Goal: Task Accomplishment & Management: Use online tool/utility

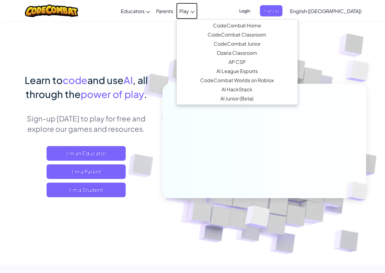
click at [189, 10] on span "Play" at bounding box center [184, 11] width 10 height 6
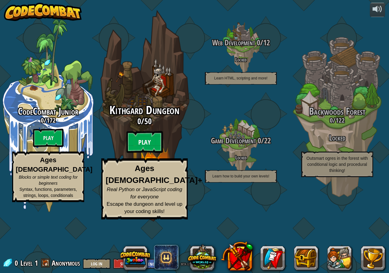
click at [153, 153] on btn "Play" at bounding box center [145, 142] width 36 height 22
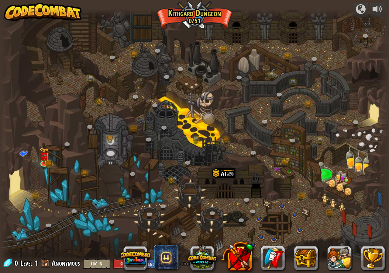
click at [178, 116] on div at bounding box center [194, 136] width 389 height 255
click at [94, 80] on link at bounding box center [91, 79] width 12 height 12
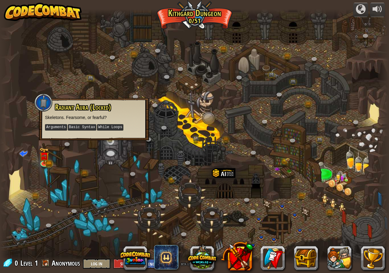
click at [124, 100] on div "Radiant Aura (Locked) Skeletons. Fearsome, or fearful? Arguments Basic Syntax W…" at bounding box center [94, 119] width 110 height 42
click at [196, 122] on div at bounding box center [194, 136] width 389 height 255
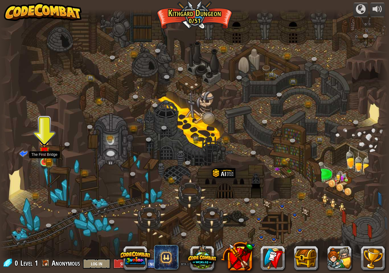
click at [48, 159] on img at bounding box center [44, 152] width 10 height 22
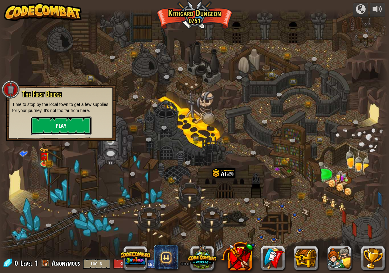
click at [66, 123] on button "Play" at bounding box center [61, 125] width 61 height 18
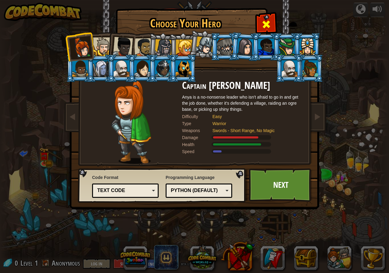
click at [265, 21] on span at bounding box center [267, 24] width 10 height 10
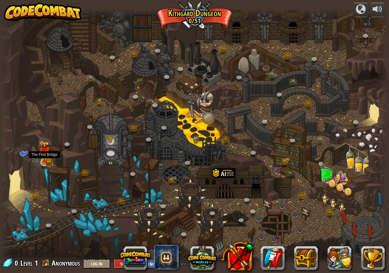
click at [45, 151] on img at bounding box center [44, 152] width 10 height 22
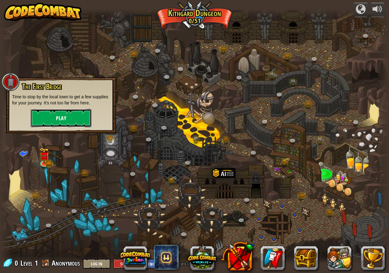
click at [69, 116] on button "Play" at bounding box center [61, 118] width 61 height 18
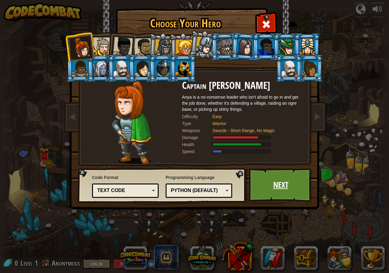
click at [287, 182] on link "Next" at bounding box center [281, 184] width 64 height 33
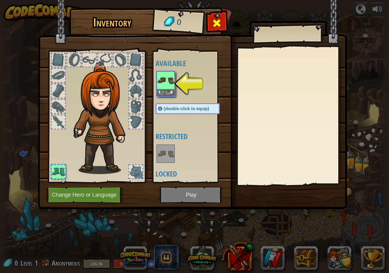
click at [208, 21] on div at bounding box center [216, 24] width 19 height 19
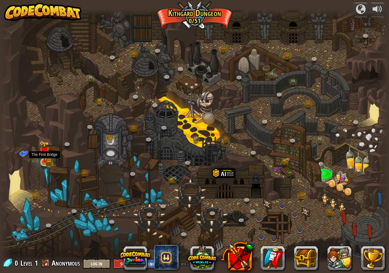
click at [42, 149] on div "Twisted Canyon (Locked) Challenge: collect the most gold using all the programm…" at bounding box center [194, 136] width 389 height 255
drag, startPoint x: 178, startPoint y: 149, endPoint x: 188, endPoint y: 148, distance: 9.6
click at [184, 148] on div at bounding box center [194, 136] width 389 height 255
click at [208, 139] on div at bounding box center [194, 136] width 389 height 255
click at [333, 182] on div at bounding box center [194, 136] width 389 height 255
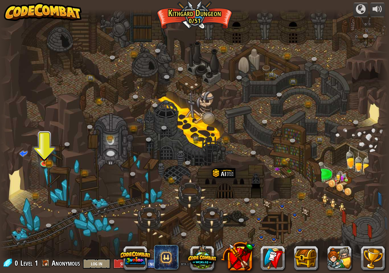
click at [350, 190] on div at bounding box center [194, 136] width 389 height 255
click at [327, 181] on div at bounding box center [194, 136] width 389 height 255
click at [340, 186] on div at bounding box center [194, 136] width 389 height 255
click at [342, 177] on div at bounding box center [194, 136] width 389 height 255
click at [48, 160] on img at bounding box center [44, 152] width 10 height 22
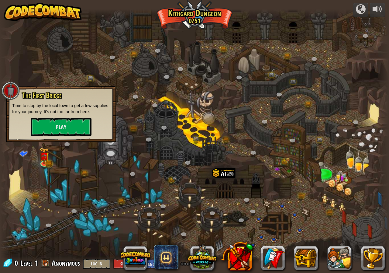
click at [61, 112] on p "Time to stop by the local town to get a few supplies for your journey. It's not…" at bounding box center [61, 108] width 98 height 12
click at [58, 124] on button "Play" at bounding box center [61, 127] width 61 height 18
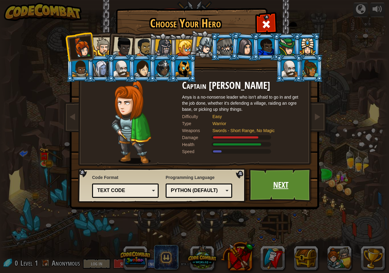
click at [273, 191] on link "Next" at bounding box center [281, 184] width 64 height 33
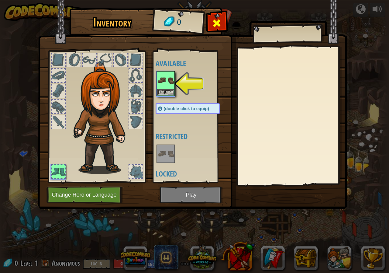
click at [215, 17] on div at bounding box center [216, 24] width 19 height 19
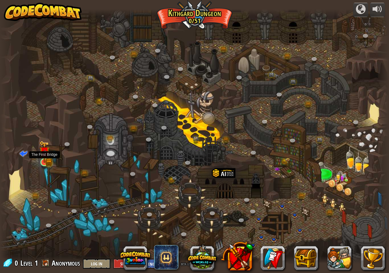
click at [42, 157] on img at bounding box center [44, 152] width 10 height 22
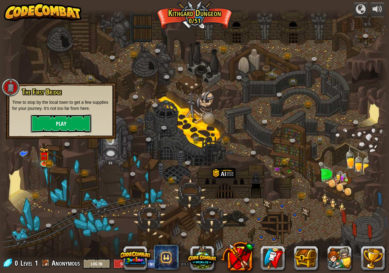
click at [53, 121] on button "Play" at bounding box center [61, 123] width 61 height 18
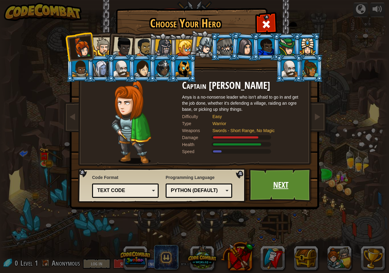
click at [282, 184] on link "Next" at bounding box center [281, 184] width 64 height 33
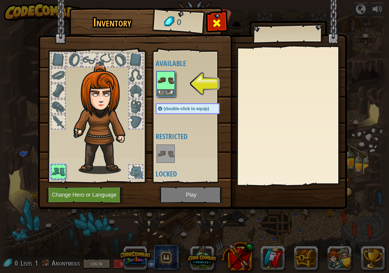
click at [213, 23] on span at bounding box center [217, 23] width 10 height 10
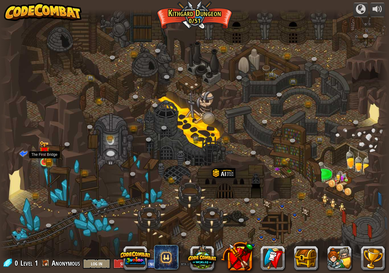
click at [43, 158] on div at bounding box center [44, 162] width 8 height 8
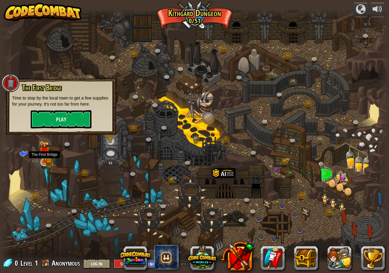
click at [46, 149] on img at bounding box center [44, 152] width 10 height 22
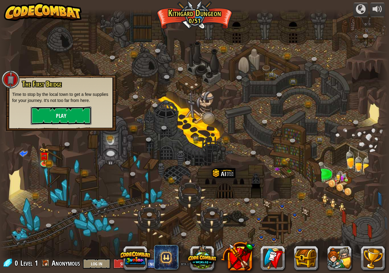
click at [52, 114] on button "Play" at bounding box center [61, 115] width 61 height 18
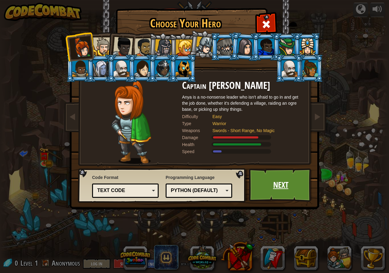
click at [276, 181] on link "Next" at bounding box center [281, 184] width 64 height 33
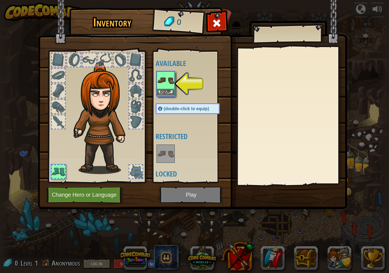
click at [164, 87] on img at bounding box center [165, 80] width 17 height 17
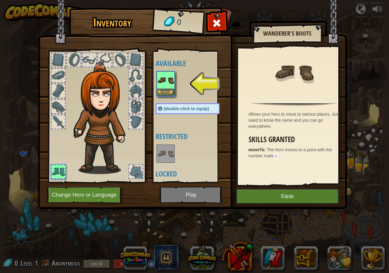
click at [165, 86] on img at bounding box center [165, 80] width 17 height 17
click at [166, 75] on img at bounding box center [165, 80] width 17 height 17
click at [165, 82] on img at bounding box center [165, 80] width 17 height 17
click at [165, 83] on img at bounding box center [165, 80] width 17 height 17
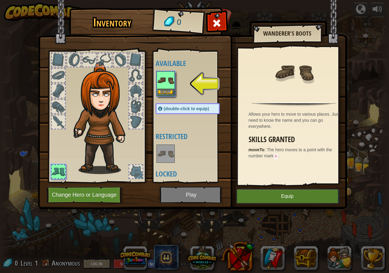
click at [166, 83] on img at bounding box center [165, 80] width 17 height 17
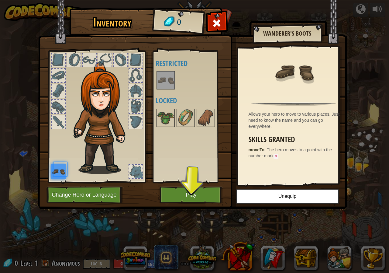
click at [166, 82] on img at bounding box center [165, 80] width 17 height 17
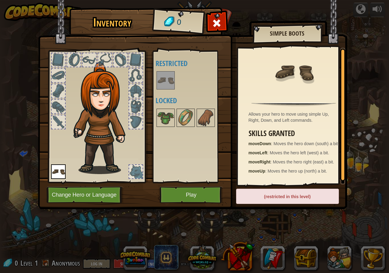
click at [374, 75] on div "Inventory 0 Available Equip (double-click to equip) Restricted Locked Simple Bo…" at bounding box center [194, 136] width 389 height 273
click at [375, 75] on div "Inventory 0 Available Equip (double-click to equip) Restricted Locked Simple Bo…" at bounding box center [194, 136] width 389 height 273
click at [221, 23] on span at bounding box center [217, 23] width 10 height 10
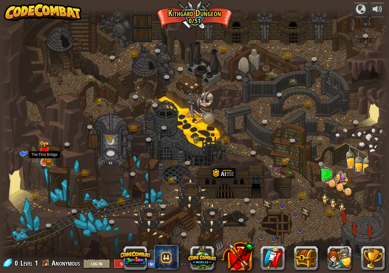
click at [40, 158] on img at bounding box center [44, 152] width 10 height 22
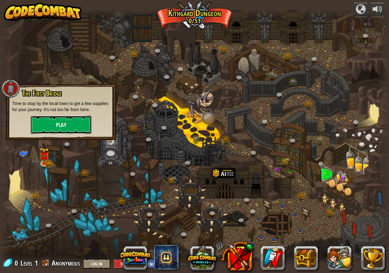
click at [54, 125] on button "Play" at bounding box center [61, 125] width 61 height 18
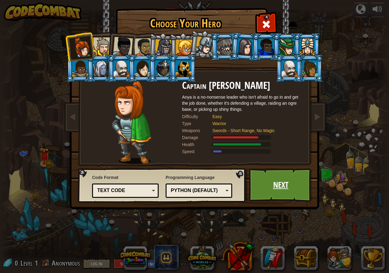
click at [289, 186] on link "Next" at bounding box center [281, 184] width 64 height 33
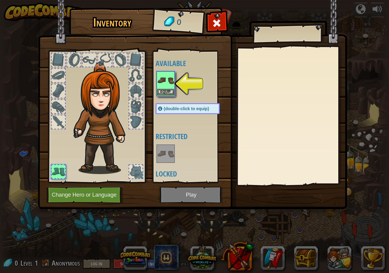
click at [174, 79] on div "Equip" at bounding box center [166, 83] width 18 height 25
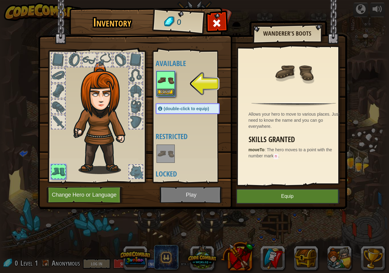
click at [168, 78] on img at bounding box center [165, 80] width 17 height 17
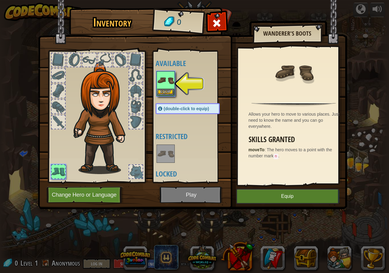
click at [168, 78] on img at bounding box center [165, 80] width 17 height 17
click at [166, 91] on button "Equip" at bounding box center [165, 92] width 17 height 6
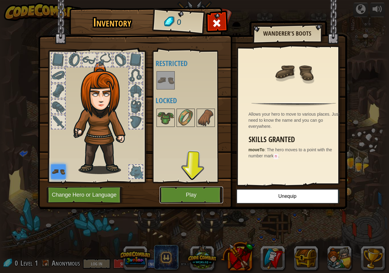
click at [182, 201] on button "Play" at bounding box center [192, 194] width 64 height 17
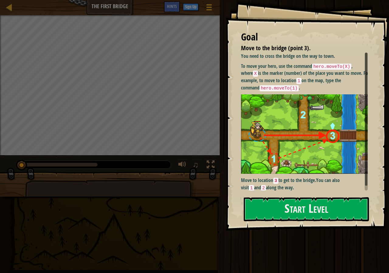
click at [278, 115] on img at bounding box center [306, 133] width 131 height 79
click at [311, 131] on img at bounding box center [306, 133] width 131 height 79
click at [326, 135] on img at bounding box center [306, 133] width 131 height 79
drag, startPoint x: 321, startPoint y: 135, endPoint x: 324, endPoint y: 134, distance: 3.3
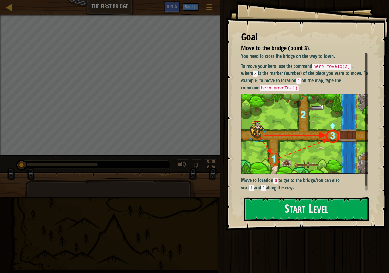
click at [321, 135] on img at bounding box center [306, 133] width 131 height 79
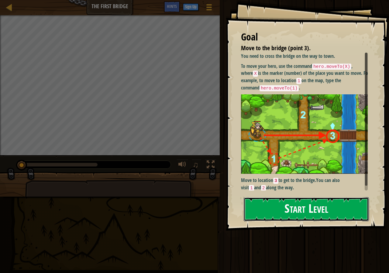
click at [325, 209] on button "Start Level" at bounding box center [306, 209] width 125 height 24
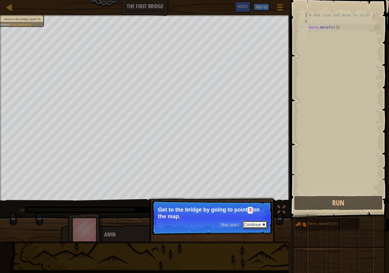
click at [248, 224] on button "Continue" at bounding box center [254, 225] width 25 height 8
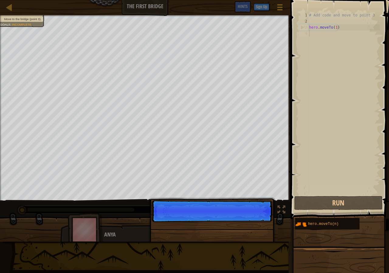
scroll to position [3, 0]
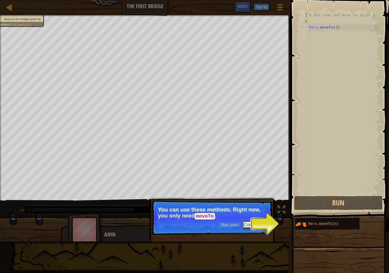
click at [262, 221] on button "Continue" at bounding box center [254, 225] width 25 height 8
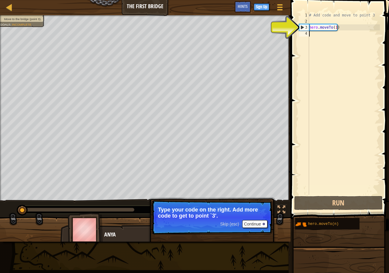
click at [301, 25] on div "3" at bounding box center [305, 27] width 10 height 6
type textarea "hero.moveTo(1)"
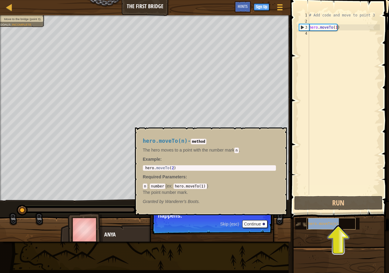
click at [340, 226] on div "hero.moveTo(n)" at bounding box center [331, 224] width 49 height 12
drag, startPoint x: 337, startPoint y: 214, endPoint x: 339, endPoint y: 223, distance: 9.5
click at [339, 223] on div "hero.moveTo(n)" at bounding box center [340, 223] width 90 height 12
click at [339, 223] on div "hero.moveTo(n)" at bounding box center [331, 224] width 49 height 12
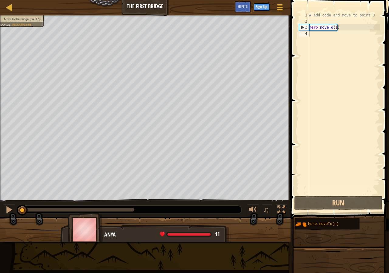
drag, startPoint x: 201, startPoint y: 231, endPoint x: 162, endPoint y: 231, distance: 38.9
click at [162, 232] on div "11" at bounding box center [190, 233] width 60 height 5
click at [167, 233] on div "11" at bounding box center [190, 233] width 60 height 5
click at [167, 233] on span at bounding box center [189, 234] width 46 height 5
drag, startPoint x: 199, startPoint y: 232, endPoint x: 233, endPoint y: 235, distance: 34.2
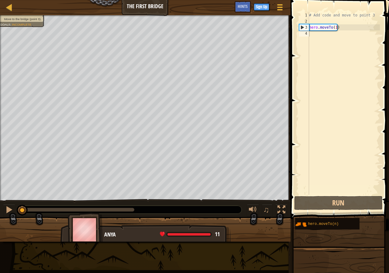
click at [233, 235] on div "Anya 11 x: 5 y: 15 x: 10 y: 6" at bounding box center [145, 229] width 291 height 24
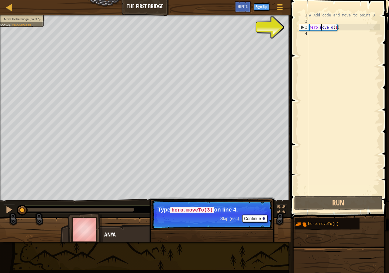
click at [321, 29] on div "# Add code and move to point 3 hero . moveTo ( 1 )" at bounding box center [344, 109] width 72 height 195
click at [301, 28] on div "3" at bounding box center [305, 27] width 10 height 6
click at [300, 22] on div "2" at bounding box center [304, 21] width 10 height 6
type textarea "hero.moveTo(1)"
click at [302, 25] on div "3" at bounding box center [305, 27] width 10 height 6
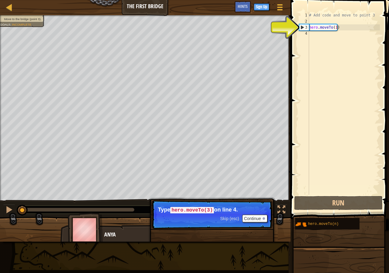
click at [302, 26] on div "3" at bounding box center [305, 27] width 10 height 6
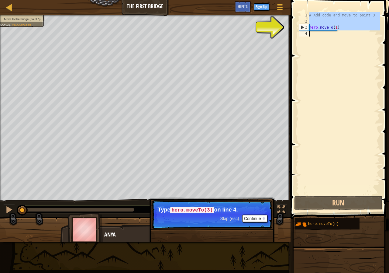
drag, startPoint x: 302, startPoint y: 26, endPoint x: 316, endPoint y: 22, distance: 14.6
click at [316, 22] on div "hero.moveTo(1) 1 2 3 4 # Add code and move to point 3 hero . moveTo ( 1 ) ההההה…" at bounding box center [339, 103] width 82 height 182
click at [303, 25] on div "3" at bounding box center [305, 27] width 10 height 6
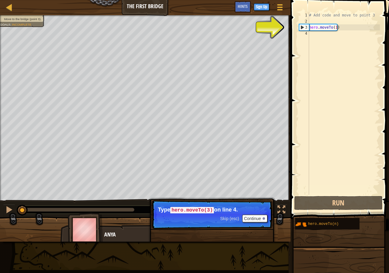
click at [301, 25] on div "3" at bounding box center [305, 27] width 10 height 6
click at [300, 25] on div "3" at bounding box center [305, 27] width 10 height 6
type textarea "hero.moveTo(1)"
drag, startPoint x: 300, startPoint y: 25, endPoint x: 306, endPoint y: 23, distance: 5.8
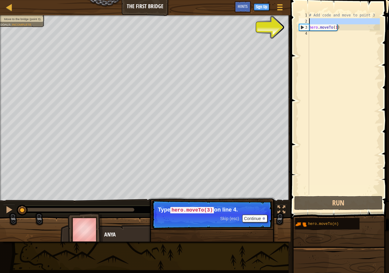
click at [306, 23] on div "2" at bounding box center [304, 21] width 10 height 6
type textarea "hero.moveTo(1)"
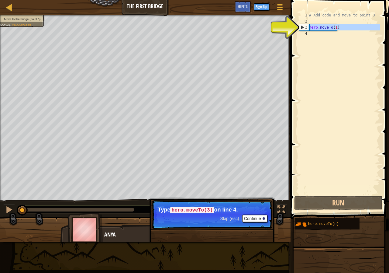
click at [305, 26] on div "3" at bounding box center [305, 27] width 10 height 6
click at [11, 208] on div at bounding box center [9, 210] width 8 height 8
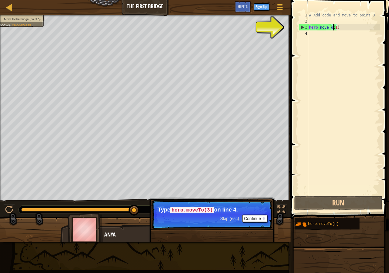
click at [333, 30] on div "# Add code and move to point 3 hero . moveTo ( 1 )" at bounding box center [344, 109] width 72 height 195
click at [307, 25] on div "3" at bounding box center [305, 27] width 10 height 6
type textarea "hero.moveTo(1)"
drag, startPoint x: 318, startPoint y: 29, endPoint x: 293, endPoint y: 34, distance: 26.1
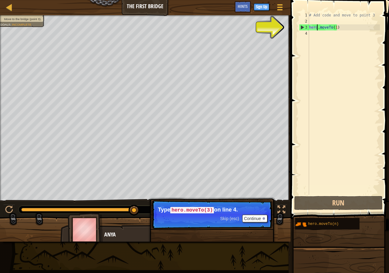
click at [316, 30] on div "# Add code and move to point 3 hero . moveTo ( 1 )" at bounding box center [344, 109] width 72 height 195
click at [16, 208] on div "♫" at bounding box center [145, 208] width 291 height 18
click at [9, 206] on div at bounding box center [9, 210] width 8 height 8
click at [4, 208] on button at bounding box center [9, 210] width 12 height 12
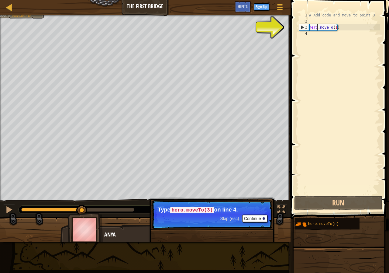
click at [82, 208] on div at bounding box center [77, 210] width 113 height 4
click at [97, 207] on div at bounding box center [130, 210] width 223 height 8
click at [84, 204] on div "♫" at bounding box center [145, 208] width 291 height 18
click at [13, 208] on div at bounding box center [9, 210] width 8 height 8
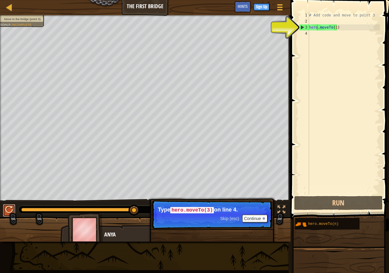
click at [7, 216] on button at bounding box center [9, 210] width 12 height 12
click at [209, 61] on div "Map The First Bridge Game Menu Done Sign Up Hints 1 ההההההההההההההההההההההההההה…" at bounding box center [194, 136] width 389 height 273
click at [254, 77] on div "Map The First Bridge Game Menu Done Sign Up Hints 1 ההההההההההההההההההההההההההה…" at bounding box center [194, 136] width 389 height 273
click at [9, 212] on div at bounding box center [9, 210] width 8 height 8
drag, startPoint x: 386, startPoint y: 42, endPoint x: 311, endPoint y: 39, distance: 74.9
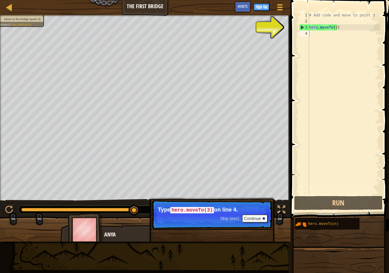
click at [301, 50] on div "1 2 3 4 # Add code and move to point 3 hero . moveTo ( 1 ) הההההההההההההההההההה…" at bounding box center [339, 121] width 100 height 237
click at [310, 29] on div "# Add code and move to point 3 hero . moveTo ( 1 )" at bounding box center [344, 109] width 72 height 195
click at [309, 30] on div "3" at bounding box center [305, 27] width 10 height 6
click at [314, 28] on div "# Add code and move to point 3 hero . moveTo ( 1 )" at bounding box center [344, 109] width 72 height 195
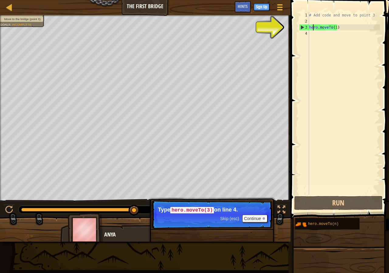
drag, startPoint x: 313, startPoint y: 29, endPoint x: 321, endPoint y: 33, distance: 8.8
click at [312, 30] on div "# Add code and move to point 3 hero . moveTo ( 1 )" at bounding box center [344, 109] width 72 height 195
drag, startPoint x: 307, startPoint y: 33, endPoint x: 328, endPoint y: 23, distance: 23.4
click at [328, 23] on div "hero.moveTo(1) 1 2 3 4 # Add code and move to point 3 hero . moveTo ( 1 ) ההההה…" at bounding box center [339, 103] width 82 height 182
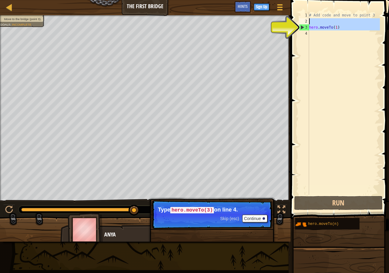
click at [314, 29] on div "# Add code and move to point 3 hero . moveTo ( 1 )" at bounding box center [344, 103] width 72 height 182
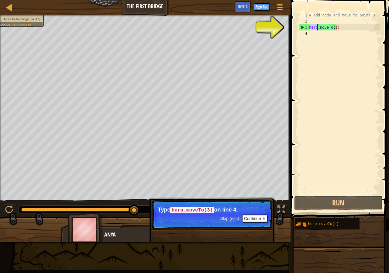
click at [314, 29] on div "# Add code and move to point 3 hero . moveTo ( 1 )" at bounding box center [344, 109] width 72 height 195
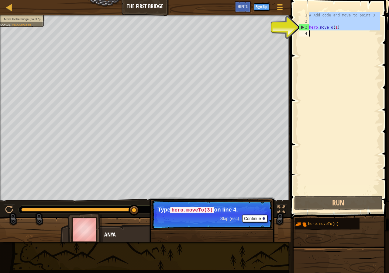
click at [314, 29] on div "# Add code and move to point 3 hero . moveTo ( 1 )" at bounding box center [344, 109] width 72 height 195
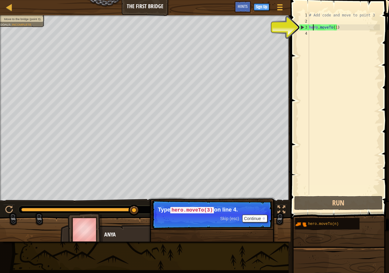
click at [314, 29] on div "# Add code and move to point 3 hero . moveTo ( 1 )" at bounding box center [344, 109] width 72 height 195
type textarea "hero.moveTo(1)"
drag, startPoint x: 387, startPoint y: 38, endPoint x: 346, endPoint y: 35, distance: 40.6
click at [346, 35] on div "hero.moveTo(1) 1 2 3 4 # Add code and move to point 3 hero . moveTo ( 1 ) ההההה…" at bounding box center [339, 121] width 100 height 237
drag, startPoint x: 389, startPoint y: 52, endPoint x: 333, endPoint y: 61, distance: 56.9
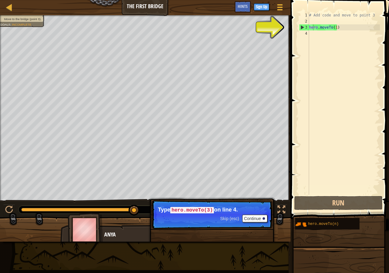
click at [333, 61] on div "hero.moveTo(1) 1 2 3 4 # Add code and move to point 3 hero . moveTo ( 1 ) ההההה…" at bounding box center [339, 121] width 100 height 237
drag, startPoint x: 347, startPoint y: 185, endPoint x: 367, endPoint y: 186, distance: 19.8
click at [368, 185] on div "hero.moveTo(1) 1 2 3 4 # Add code and move to point 3 hero . moveTo ( 1 ) ההההה…" at bounding box center [339, 103] width 82 height 182
click at [340, 198] on button "Run" at bounding box center [338, 203] width 89 height 14
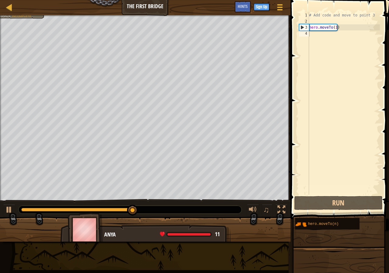
drag, startPoint x: 389, startPoint y: 177, endPoint x: 307, endPoint y: 136, distance: 91.1
click at [307, 136] on div "1 2 3 4 # Add code and move to point 3 hero . moveTo ( 1 ) הההההההההההההההההההה…" at bounding box center [339, 121] width 100 height 237
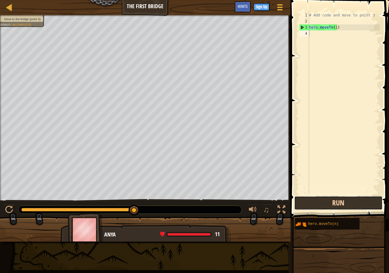
click at [313, 200] on button "Run" at bounding box center [338, 203] width 89 height 14
click at [321, 198] on button "Run" at bounding box center [338, 203] width 89 height 14
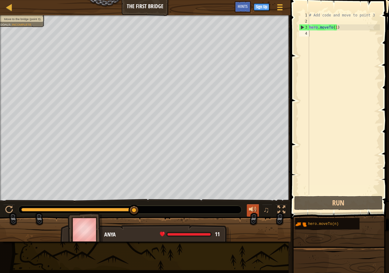
click at [255, 213] on div at bounding box center [253, 210] width 8 height 8
click at [372, 196] on span at bounding box center [340, 100] width 103 height 237
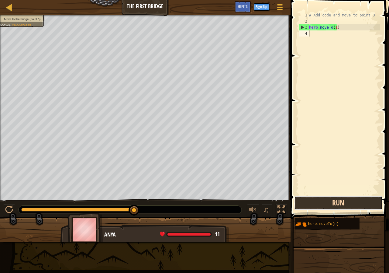
click at [351, 196] on button "Run" at bounding box center [338, 203] width 89 height 14
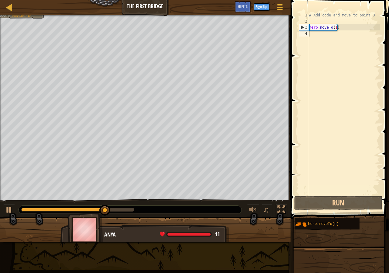
click at [245, 208] on div "♫" at bounding box center [266, 210] width 44 height 12
click at [253, 206] on div at bounding box center [253, 210] width 8 height 8
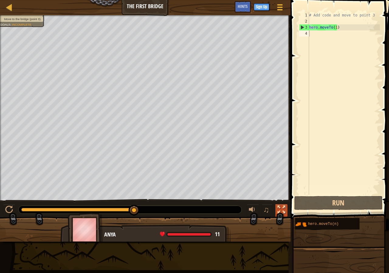
click at [282, 206] on div at bounding box center [282, 210] width 8 height 8
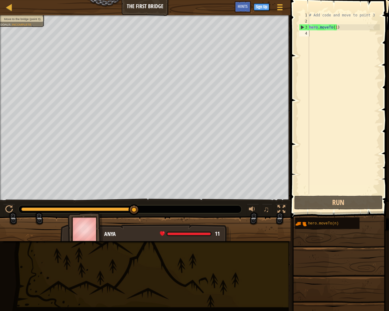
drag, startPoint x: 389, startPoint y: 165, endPoint x: 347, endPoint y: 151, distance: 44.1
click at [347, 151] on div "1 2 3 4 # Add code and move to point 3 hero . moveTo ( 1 ) הההההההההההההההההההה…" at bounding box center [339, 121] width 100 height 237
click at [282, 202] on div "♫" at bounding box center [145, 208] width 291 height 18
click at [277, 210] on button at bounding box center [282, 210] width 12 height 12
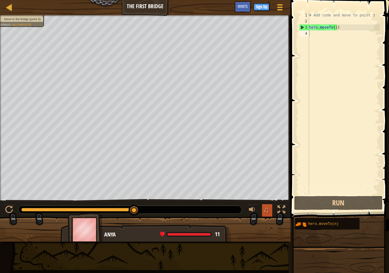
click at [271, 205] on button "♫" at bounding box center [267, 210] width 10 height 12
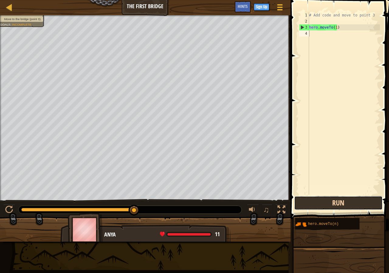
click at [337, 205] on button "Run" at bounding box center [338, 203] width 89 height 14
click at [305, 113] on div "1 2 3 4 # Add code and move to point 3 hero . moveTo ( 1 ) הההההההההההההההההההה…" at bounding box center [339, 121] width 100 height 237
click at [270, 99] on div "Map The First Bridge Game Menu Done Sign Up Hints 1 ההההההההההההההההההההההההההה…" at bounding box center [194, 136] width 389 height 273
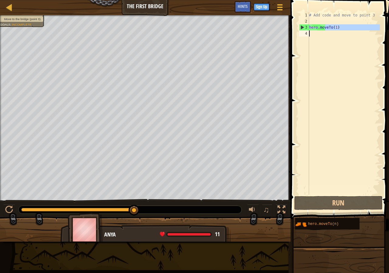
drag, startPoint x: 325, startPoint y: 27, endPoint x: 318, endPoint y: 54, distance: 27.7
click at [318, 51] on div "# Add code and move to point 3 hero . moveTo ( 1 )" at bounding box center [344, 109] width 72 height 195
type textarea "hero.moveTo(1)"
click at [318, 44] on div "# Add code and move to point 3 hero . moveTo ( 1 )" at bounding box center [344, 103] width 72 height 182
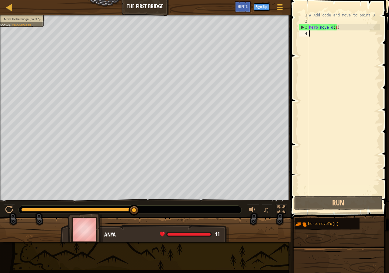
type textarea "hero.moveTo(1)"
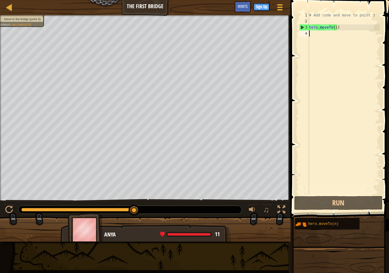
click at [307, 34] on div "4" at bounding box center [304, 33] width 10 height 6
click at [307, 28] on div "3" at bounding box center [305, 27] width 10 height 6
type textarea "hero.moveTo(1)"
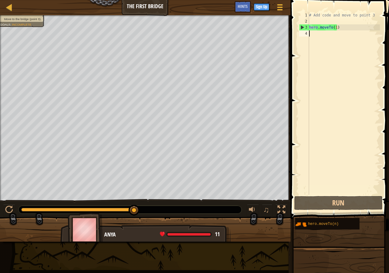
click at [310, 33] on div "# Add code and move to point 3 hero . moveTo ( 1 )" at bounding box center [344, 109] width 72 height 195
click at [15, 210] on button at bounding box center [9, 210] width 12 height 12
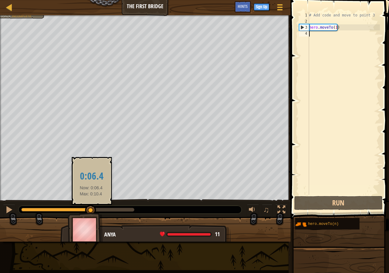
click at [91, 209] on div at bounding box center [56, 210] width 70 height 4
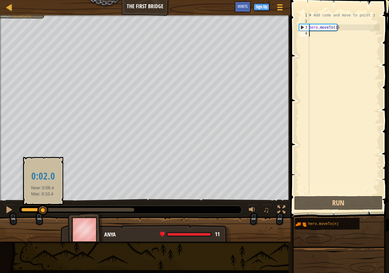
click at [43, 210] on div at bounding box center [32, 210] width 22 height 4
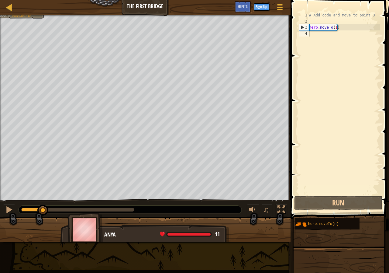
click at [25, 207] on div at bounding box center [130, 210] width 223 height 8
click at [19, 208] on div at bounding box center [130, 210] width 223 height 8
drag, startPoint x: 19, startPoint y: 208, endPoint x: 24, endPoint y: 206, distance: 4.5
click at [24, 206] on div at bounding box center [130, 210] width 223 height 8
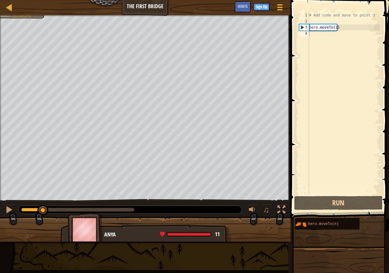
click at [27, 207] on div at bounding box center [130, 210] width 223 height 8
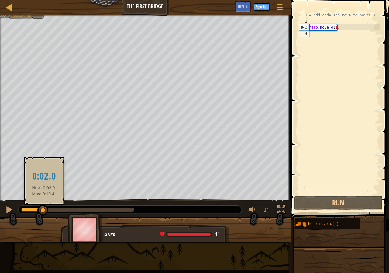
drag, startPoint x: 27, startPoint y: 207, endPoint x: 43, endPoint y: 212, distance: 17.6
click at [43, 212] on div at bounding box center [130, 210] width 223 height 8
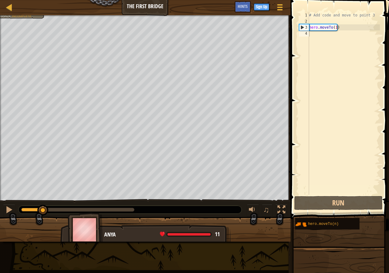
drag, startPoint x: 57, startPoint y: 207, endPoint x: 89, endPoint y: 212, distance: 31.9
click at [89, 212] on div at bounding box center [130, 210] width 223 height 8
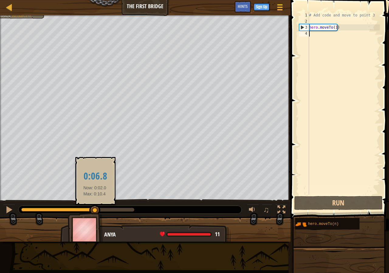
click at [95, 210] on div at bounding box center [77, 210] width 113 height 4
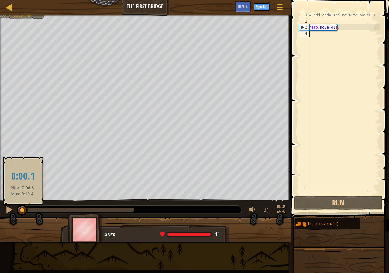
click at [23, 209] on div at bounding box center [21, 210] width 1 height 4
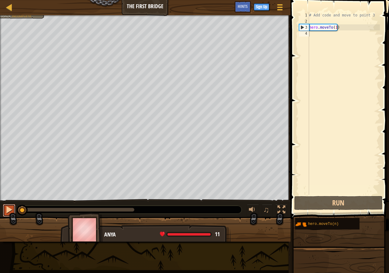
click at [4, 209] on button at bounding box center [9, 210] width 12 height 12
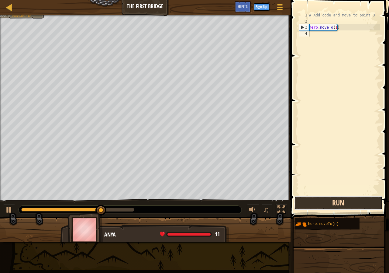
click at [333, 200] on button "Run" at bounding box center [338, 203] width 89 height 14
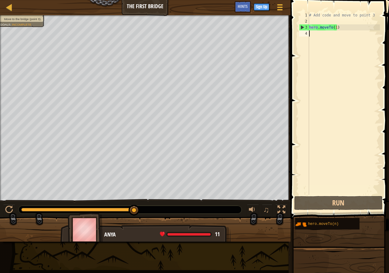
click at [357, 38] on div "# Add code and move to point 3 hero . moveTo ( 1 )" at bounding box center [344, 109] width 72 height 195
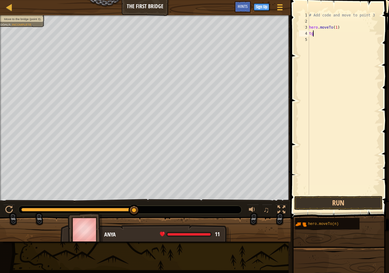
type textarea "t"
click at [312, 42] on div "# Add code and move to point 3 hero . moveTo ( 1 )" at bounding box center [344, 109] width 72 height 195
drag, startPoint x: 311, startPoint y: 37, endPoint x: 314, endPoint y: 35, distance: 4.1
click at [314, 35] on div "# Add code and move to point 3 hero . moveTo ( 1 )" at bounding box center [344, 109] width 72 height 195
click at [303, 40] on div "5" at bounding box center [304, 39] width 10 height 6
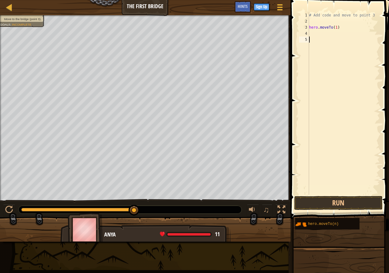
click at [310, 37] on div "# Add code and move to point 3 hero . moveTo ( 1 )" at bounding box center [344, 109] width 72 height 195
click at [307, 40] on div "5" at bounding box center [304, 39] width 10 height 6
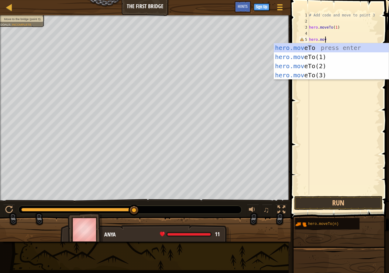
scroll to position [3, 1]
type textarea "hero.move"
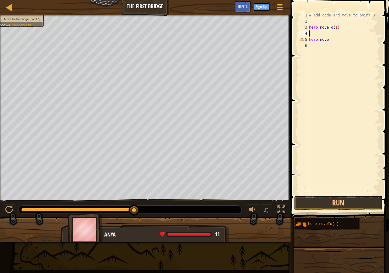
click at [316, 36] on div "# Add code and move to point 3 hero . moveTo ( 1 ) hero . move" at bounding box center [344, 109] width 72 height 195
click at [330, 38] on div "# Add code and move to point 3 hero . moveTo ( 1 ) hero . move . to , 1. hero .…" at bounding box center [344, 109] width 72 height 195
click at [339, 36] on div "# Add code and move to point 3 hero . moveTo ( 1 ) hero . move . to , 1. hero .…" at bounding box center [344, 109] width 72 height 195
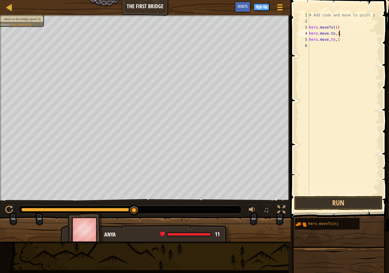
type textarea "hero.move.to,1"
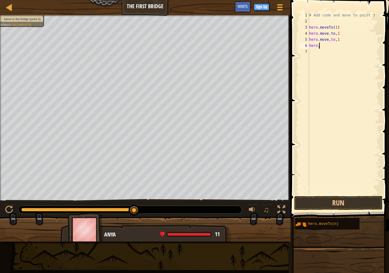
scroll to position [3, 1]
drag, startPoint x: 297, startPoint y: 127, endPoint x: 317, endPoint y: 93, distance: 39.1
click at [299, 123] on div "hero,mo 1 2 3 4 5 6 7 # Add code and move to point 3 hero . moveTo ( 1 ) hero .…" at bounding box center [339, 121] width 100 height 237
click at [336, 33] on div "# Add code and move to point 3 hero . moveTo ( 1 ) hero . move . to , 1 hero . …" at bounding box center [344, 109] width 72 height 195
click at [339, 32] on div "# Add code and move to point 3 hero . moveTo ( 1 ) hero . move . to1 hero . mov…" at bounding box center [344, 109] width 72 height 195
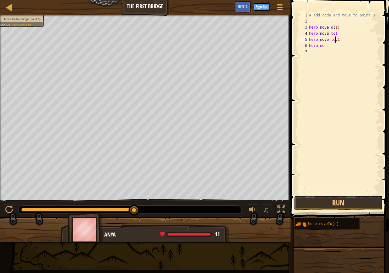
click at [335, 40] on div "# Add code and move to point 3 hero . moveTo ( 1 ) hero . move . to1 hero . mov…" at bounding box center [344, 109] width 72 height 195
click at [339, 47] on div "# Add code and move to point 3 hero . moveTo ( 1 ) hero . move . to1 hero . mov…" at bounding box center [344, 109] width 72 height 195
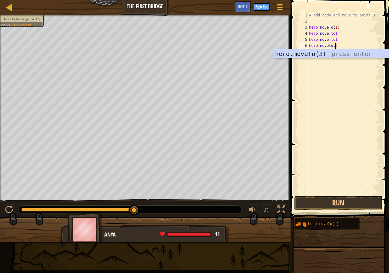
scroll to position [3, 2]
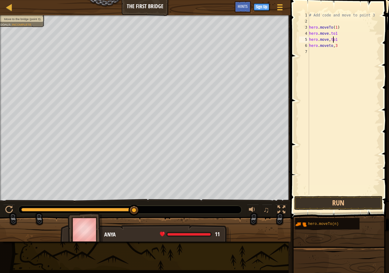
click at [333, 39] on div "# Add code and move to point 3 hero . moveTo ( 1 ) hero . move . to1 hero . mov…" at bounding box center [344, 109] width 72 height 195
type textarea "hero.move,t1"
click at [354, 65] on div "# Add code and move to point 3 hero . moveTo ( 1 ) hero . move . to1 hero . mov…" at bounding box center [344, 109] width 72 height 195
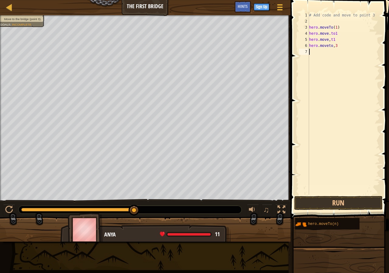
click at [354, 65] on div "# Add code and move to point 3 hero . moveTo ( 1 ) hero . move . to1 hero . mov…" at bounding box center [344, 109] width 72 height 195
click at [331, 38] on div "# Add code and move to point 3 hero . moveTo ( 1 ) hero . move . to1 hero . mov…" at bounding box center [344, 109] width 72 height 195
click at [336, 39] on div "# Add code and move to point 3 hero . moveTo ( 1 ) hero . move . to1 hero . mov…" at bounding box center [344, 109] width 72 height 195
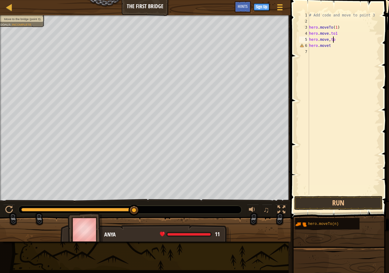
click at [335, 40] on div "# Add code and move to point 3 hero . moveTo ( 1 ) hero . move . to1 hero . mov…" at bounding box center [344, 109] width 72 height 195
click at [336, 40] on div "# Add code and move to point 3 hero . moveTo ( 1 ) hero . move . to1 hero . mov…" at bounding box center [344, 109] width 72 height 195
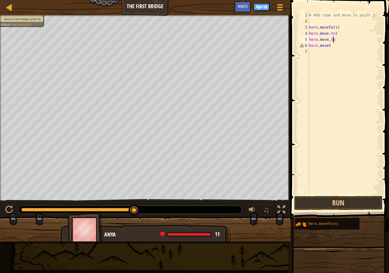
click at [336, 40] on div "# Add code and move to point 3 hero . moveTo ( 1 ) hero . move . to1 hero . mov…" at bounding box center [344, 109] width 72 height 195
click at [329, 43] on div "# Add code and move to point 3 hero . moveTo ( 1 ) hero . move . to1 hero . mov…" at bounding box center [344, 109] width 72 height 195
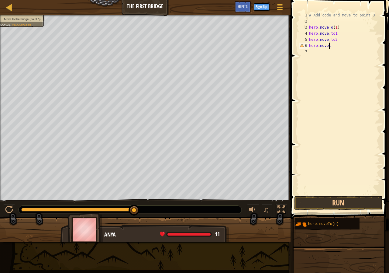
type textarea "hero.moveto"
click at [317, 116] on div "# Add code and move to point 3 hero . moveTo ( 1 ) hero . move . to1 hero . mov…" at bounding box center [344, 109] width 72 height 195
click at [333, 46] on div "# Add code and move to point 3 hero . moveTo ( 1 ) hero . move . to1 hero . mov…" at bounding box center [344, 109] width 72 height 195
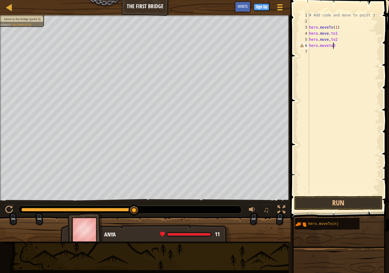
click at [333, 46] on div "# Add code and move to point 3 hero . moveTo ( 1 ) hero . move . to1 hero . mov…" at bounding box center [344, 109] width 72 height 195
click at [311, 50] on div "# Add code and move to point 3 hero . moveTo ( 1 ) hero . move . to1 hero . mov…" at bounding box center [344, 109] width 72 height 195
type textarea "hero.moveto3"
click at [311, 50] on div "# Add code and move to point 3 hero . moveTo ( 1 ) hero . move . to1 hero . mov…" at bounding box center [344, 103] width 72 height 182
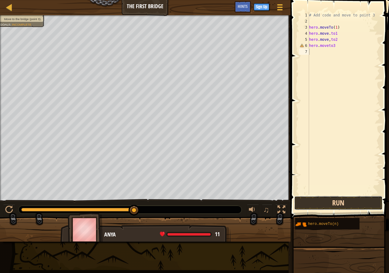
click at [322, 198] on button "Run" at bounding box center [338, 203] width 89 height 14
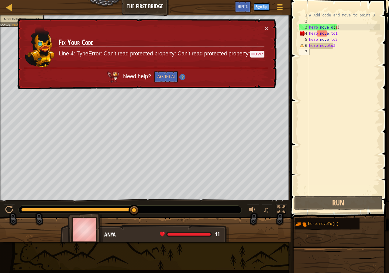
click at [259, 52] on code "move" at bounding box center [257, 54] width 14 height 7
click at [169, 76] on button "Ask the AI" at bounding box center [166, 76] width 23 height 11
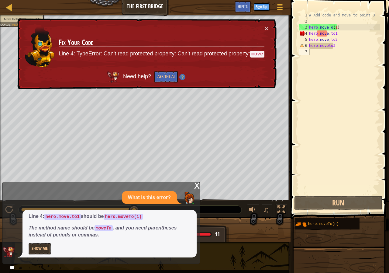
click at [168, 197] on p "What is this error?" at bounding box center [149, 197] width 43 height 7
click at [198, 184] on div "x" at bounding box center [196, 185] width 5 height 6
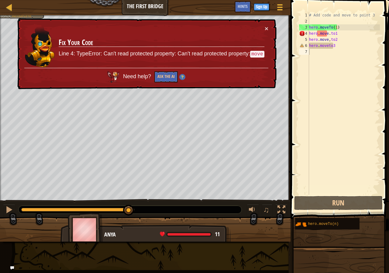
click at [120, 205] on div "♫" at bounding box center [145, 208] width 291 height 18
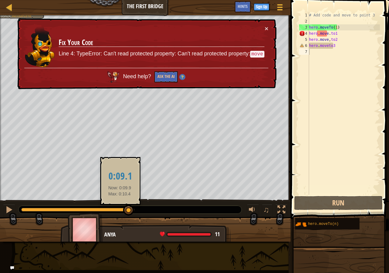
click at [120, 209] on div at bounding box center [130, 210] width 223 height 8
click at [118, 210] on div at bounding box center [69, 210] width 97 height 4
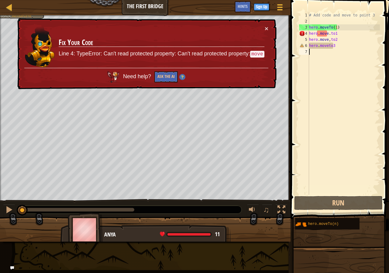
drag, startPoint x: 118, startPoint y: 210, endPoint x: 2, endPoint y: 200, distance: 116.3
click at [5, 209] on div at bounding box center [9, 210] width 8 height 8
click at [135, 77] on span "Need help?" at bounding box center [138, 76] width 30 height 6
click at [124, 71] on div "Need help? Ask the AI" at bounding box center [146, 75] width 244 height 15
click at [174, 75] on button "Ask the AI" at bounding box center [166, 76] width 23 height 11
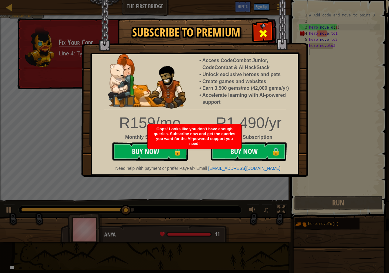
click at [261, 30] on span at bounding box center [264, 34] width 10 height 10
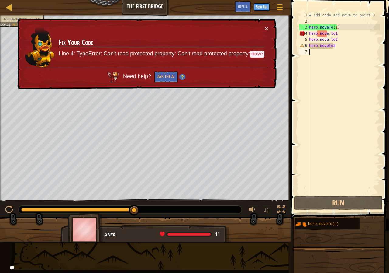
click at [369, 49] on div "# Add code and move to point 3 hero . moveTo ( 1 ) hero . move . to1 hero . mov…" at bounding box center [344, 109] width 72 height 195
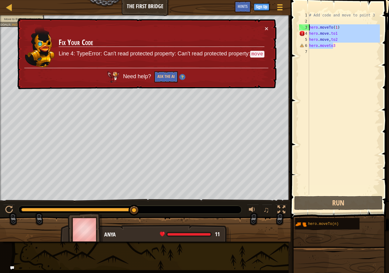
drag, startPoint x: 358, startPoint y: 47, endPoint x: 308, endPoint y: 26, distance: 53.7
click at [308, 26] on div "1 2 3 4 5 6 7 # Add code and move to point 3 hero . moveTo ( 1 ) hero . move . …" at bounding box center [339, 103] width 82 height 182
type textarea "hero.moveTo(1) hero.move.to1"
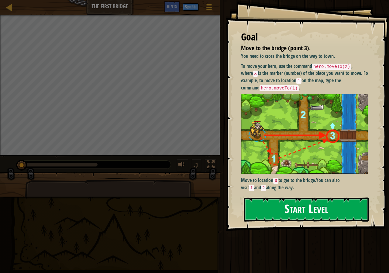
click at [300, 207] on button "Start Level" at bounding box center [306, 209] width 125 height 24
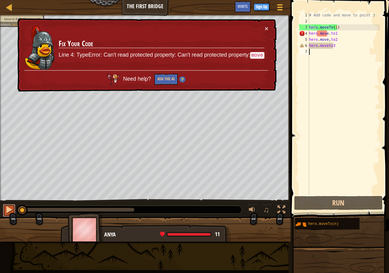
click at [7, 206] on div at bounding box center [9, 210] width 8 height 8
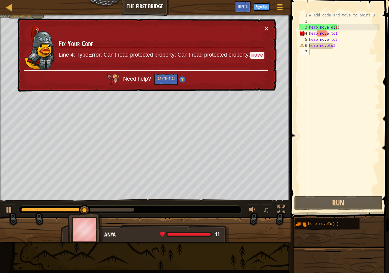
click at [265, 26] on button "×" at bounding box center [267, 28] width 4 height 6
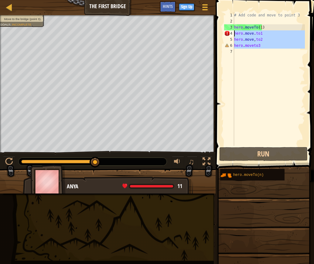
drag, startPoint x: 267, startPoint y: 50, endPoint x: 249, endPoint y: 36, distance: 22.4
click at [236, 36] on div "# Add code and move to point 3 hero . moveTo ( 1 ) hero . move . to1 hero . mov…" at bounding box center [269, 85] width 72 height 146
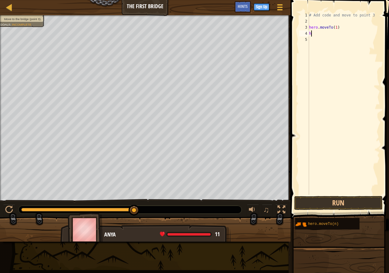
scroll to position [3, 0]
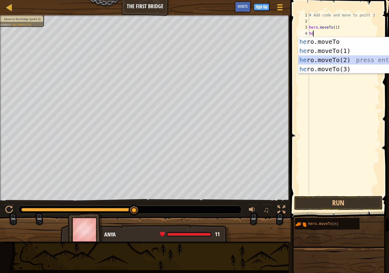
click at [329, 57] on div "he ro.moveTo press enter he ro.moveTo(1) press enter he ro.moveTo(2) press ente…" at bounding box center [355, 64] width 115 height 55
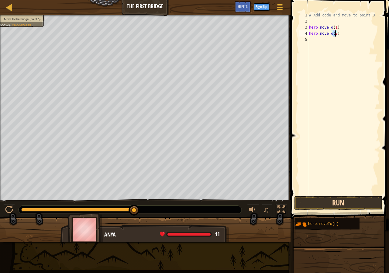
type textarea "hero.moveTo(2)"
click at [309, 199] on button "Run" at bounding box center [338, 203] width 89 height 14
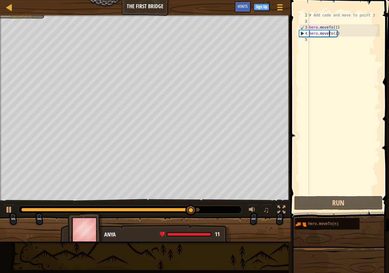
click at [330, 36] on div "# Add code and move to point 3 hero . moveTo ( 1 ) hero . moveTo ( 2 )" at bounding box center [344, 109] width 72 height 195
click at [313, 40] on div "# Add code and move to point 3 hero . moveTo ( 1 ) hero . moveTo ( 2 )" at bounding box center [344, 109] width 72 height 195
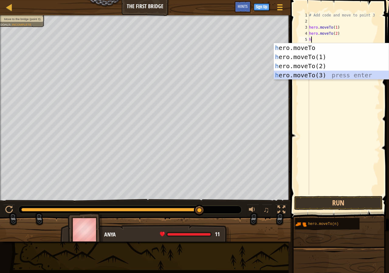
click at [302, 76] on div "h ero.moveTo press enter h ero.moveTo(1) press enter h ero.moveTo(2) press ente…" at bounding box center [331, 70] width 115 height 55
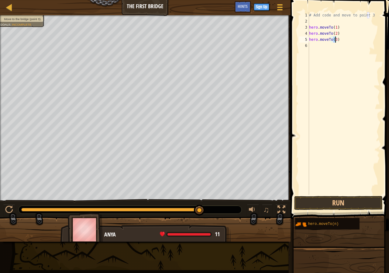
type textarea "hero.moveTo(3)"
click at [296, 196] on span at bounding box center [340, 100] width 103 height 237
click at [349, 209] on button "Run" at bounding box center [338, 203] width 89 height 14
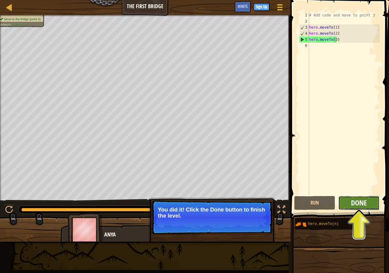
click at [354, 200] on span "Done" at bounding box center [359, 203] width 16 height 10
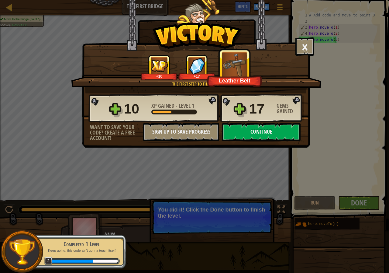
click at [114, 112] on div "10 XP Gained - Level 1 17 Gems Gained" at bounding box center [197, 108] width 216 height 29
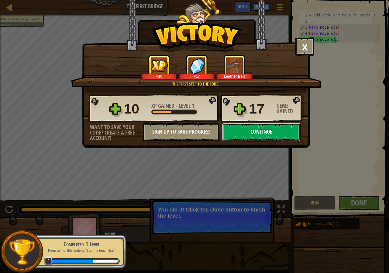
click at [276, 134] on button "Continue" at bounding box center [261, 132] width 78 height 18
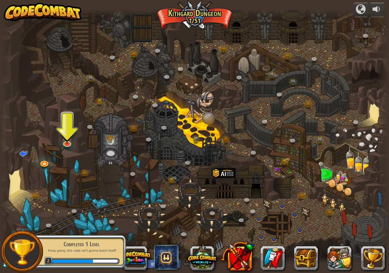
click at [56, 136] on div at bounding box center [194, 136] width 389 height 255
click at [68, 136] on img at bounding box center [67, 131] width 10 height 23
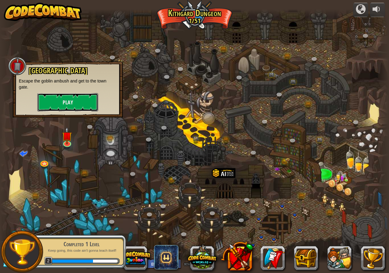
drag, startPoint x: 84, startPoint y: 105, endPoint x: 103, endPoint y: 24, distance: 82.5
click at [103, 24] on div "Twisted Canyon (Locked) Challenge: collect the most gold using all the programm…" at bounding box center [194, 136] width 389 height 255
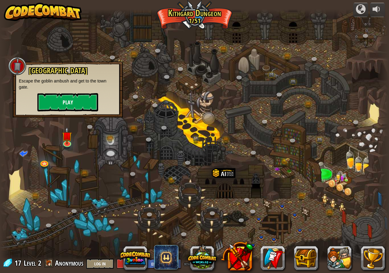
drag, startPoint x: 76, startPoint y: 90, endPoint x: 74, endPoint y: 99, distance: 9.2
click at [74, 96] on div "Old Town Road Escape the goblin ambush and get to the town gate. Play" at bounding box center [68, 89] width 98 height 45
click at [67, 104] on button "Play" at bounding box center [67, 102] width 61 height 18
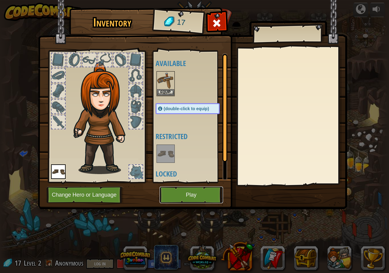
click at [191, 192] on button "Play" at bounding box center [192, 194] width 64 height 17
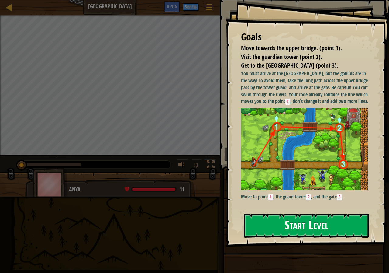
click at [273, 218] on button "Start Level" at bounding box center [306, 226] width 125 height 24
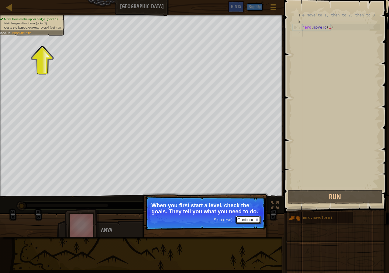
click at [242, 218] on button "Continue" at bounding box center [248, 220] width 25 height 8
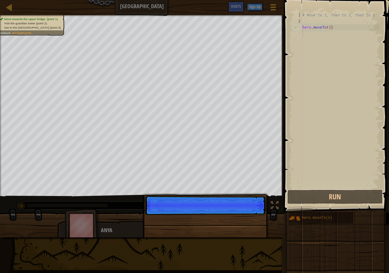
scroll to position [3, 0]
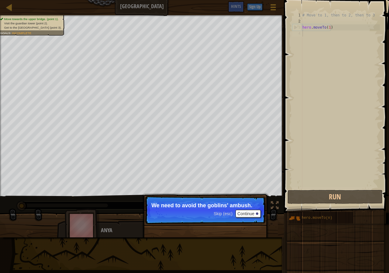
click at [252, 208] on p "We need to avoid the goblins' ambush." at bounding box center [205, 205] width 108 height 6
click at [250, 214] on button "Continue" at bounding box center [248, 214] width 25 height 8
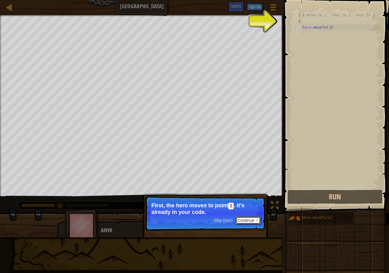
click at [242, 218] on button "Continue" at bounding box center [248, 220] width 25 height 8
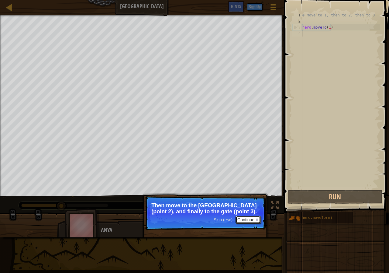
click at [259, 218] on button "Continue" at bounding box center [248, 220] width 25 height 8
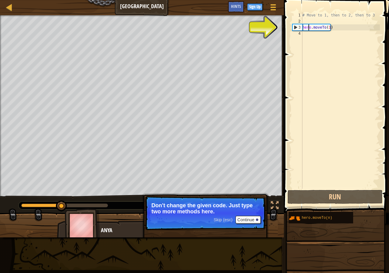
click at [309, 30] on div "# Move to 1, then to 2, then to 3 hero . moveTo ( 1 )" at bounding box center [340, 106] width 79 height 189
type textarea "hero.moveTo(1)"
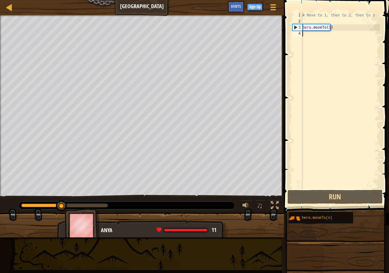
click at [304, 32] on div "# Move to 1, then to 2, then to 3 hero . moveTo ( 1 )" at bounding box center [340, 106] width 79 height 189
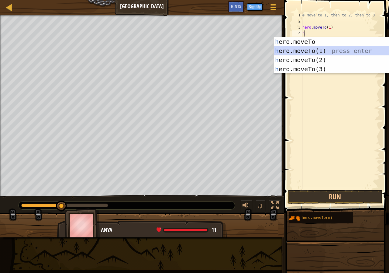
click at [317, 50] on div "h ero.moveTo press enter h ero.moveTo(1) press enter h ero.moveTo(2) press ente…" at bounding box center [331, 64] width 115 height 55
type textarea "hero.moveTo(1)"
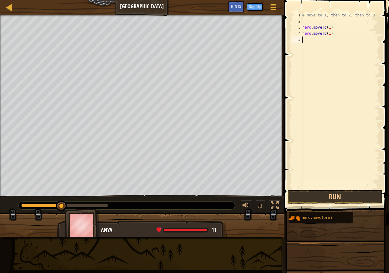
drag, startPoint x: 317, startPoint y: 63, endPoint x: 342, endPoint y: 97, distance: 42.5
click at [342, 97] on div "# Move to 1, then to 2, then to 3 hero . moveTo ( 1 ) hero . moveTo ( 1 )" at bounding box center [340, 106] width 79 height 189
drag, startPoint x: 293, startPoint y: 60, endPoint x: 293, endPoint y: 66, distance: 5.8
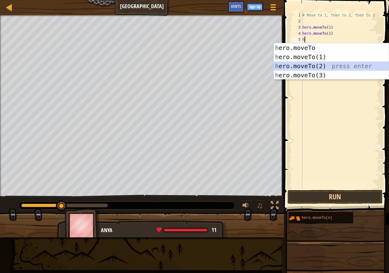
click at [335, 65] on div "h ero.moveTo press enter h ero.moveTo(1) press enter h ero.moveTo(2) press ente…" at bounding box center [331, 70] width 115 height 55
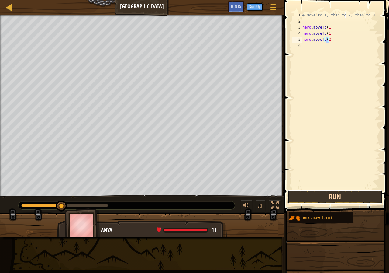
click at [297, 195] on button "Run" at bounding box center [335, 197] width 95 height 14
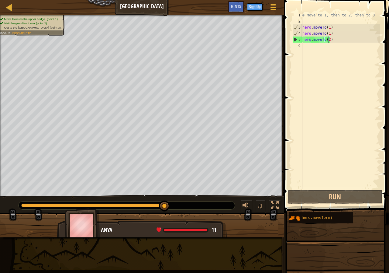
type textarea "hero.moveTo(2h)"
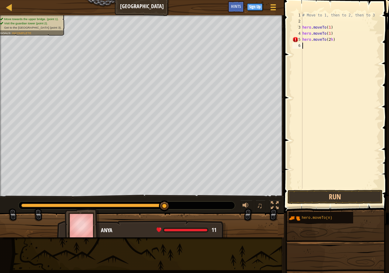
click at [300, 43] on div "6" at bounding box center [298, 46] width 10 height 6
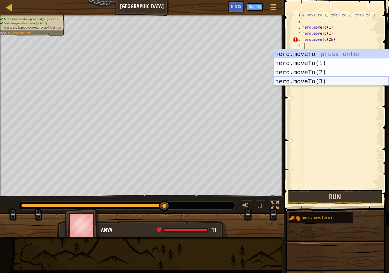
click at [306, 79] on div "h ero.moveTo press enter h ero.moveTo(1) press enter h ero.moveTo(2) press ente…" at bounding box center [331, 76] width 115 height 55
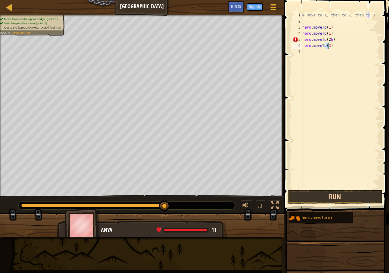
type textarea "hero.moveTo(3)"
click at [304, 196] on button "Run" at bounding box center [335, 197] width 95 height 14
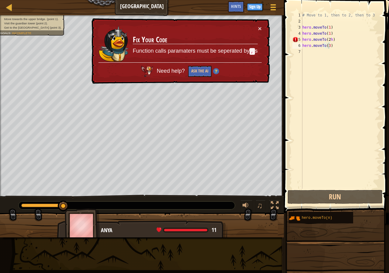
click at [255, 30] on td "Fix Your Code Function calls paramaters must be seperated by , s" at bounding box center [196, 43] width 126 height 37
click at [262, 26] on div "× Fix Your Code Function calls paramaters must be seperated by , s Need help? A…" at bounding box center [180, 51] width 180 height 66
click at [261, 27] on button "×" at bounding box center [260, 28] width 4 height 6
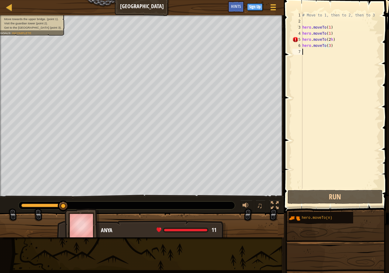
drag, startPoint x: 301, startPoint y: 54, endPoint x: 315, endPoint y: 63, distance: 16.0
click at [315, 63] on div "# Move to 1, then to 2, then to 3 hero . moveTo ( 1 ) hero . moveTo ( 1 ) hero …" at bounding box center [340, 106] width 79 height 189
click at [304, 52] on div "1 2 3 4 5 6 7 # Move to 1, then to 2, then to 3 hero . moveTo ( 1 ) hero . move…" at bounding box center [335, 100] width 89 height 176
type textarea "h"
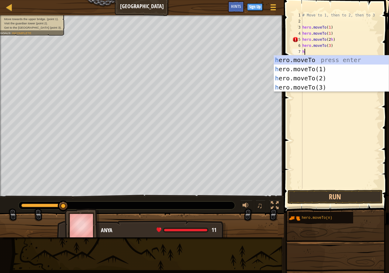
type textarea "h"
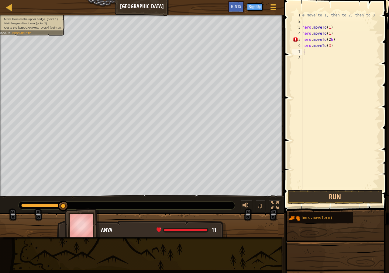
drag, startPoint x: 304, startPoint y: 56, endPoint x: 370, endPoint y: 58, distance: 66.3
drag, startPoint x: 370, startPoint y: 58, endPoint x: 374, endPoint y: 112, distance: 54.0
click at [374, 112] on div "# Move to 1, then to 2, then to 3 hero . moveTo ( 1 ) hero . moveTo ( 1 ) hero …" at bounding box center [340, 106] width 79 height 189
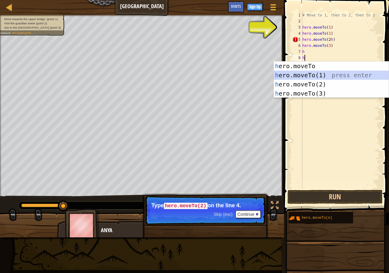
click at [299, 74] on div "h ero.moveTo press enter h ero.moveTo(1) press enter h ero.moveTo(2) press ente…" at bounding box center [331, 88] width 115 height 55
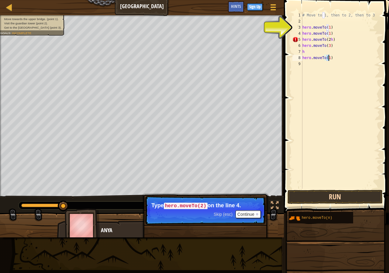
type textarea "hero.moveTo(1)"
click at [332, 193] on button "Run" at bounding box center [335, 197] width 95 height 14
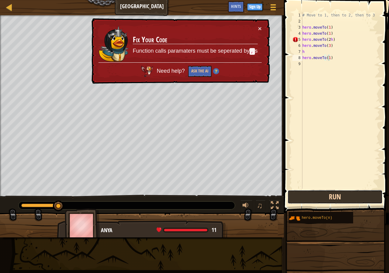
click at [332, 193] on button "Run" at bounding box center [335, 197] width 95 height 14
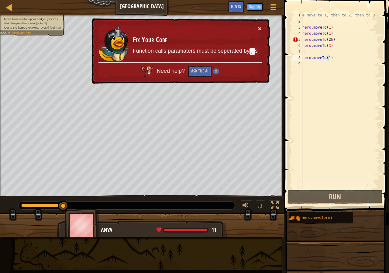
click at [260, 26] on button "×" at bounding box center [260, 28] width 4 height 6
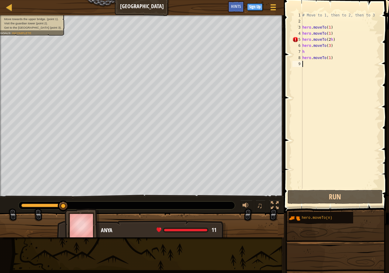
drag, startPoint x: 337, startPoint y: 184, endPoint x: 338, endPoint y: 189, distance: 5.9
click at [338, 189] on div "hero.moveTo(1) 1 2 3 4 5 6 7 8 9 # Move to 1, then to 2, then to 3 hero . moveT…" at bounding box center [335, 118] width 107 height 231
click at [332, 193] on button "Run" at bounding box center [335, 197] width 95 height 14
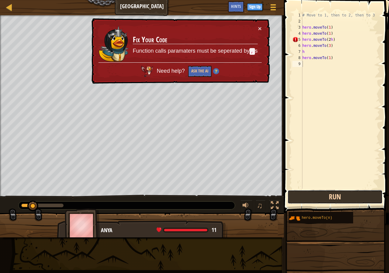
click at [332, 193] on button "Run" at bounding box center [335, 197] width 95 height 14
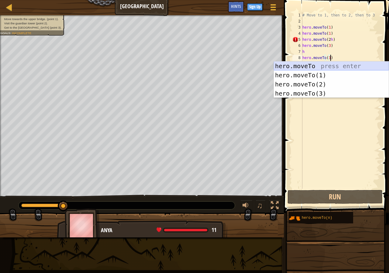
click at [311, 80] on div "hero.moveTo press enter hero.moveTo(1) press enter hero.moveTo(2) press enter h…" at bounding box center [331, 88] width 115 height 55
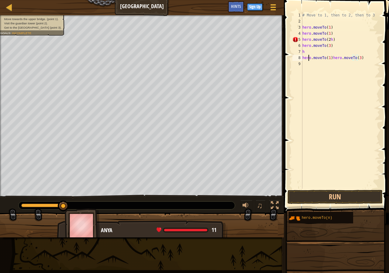
drag, startPoint x: 308, startPoint y: 57, endPoint x: 304, endPoint y: 66, distance: 9.5
click at [307, 57] on div "# Move to 1, then to 2, then to 3 hero . moveTo ( 1 ) hero . moveTo ( 1 ) hero …" at bounding box center [340, 106] width 79 height 189
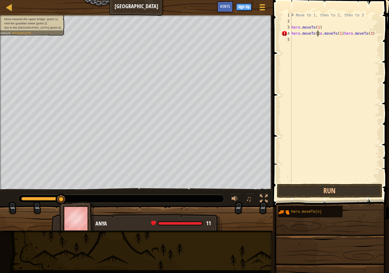
click at [362, 33] on div "# Move to 1, then to 2, then to 3 hero . moveTo ( 1 ) hero . moveTo ( 1 o . mov…" at bounding box center [335, 103] width 90 height 182
click at [367, 35] on div "# Move to 1, then to 2, then to 3 hero . moveTo ( 1 ) hero . moveTo ( 1 o . mov…" at bounding box center [335, 103] width 90 height 182
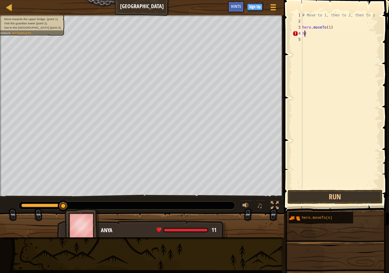
type textarea ")"
click at [376, 57] on div "# Move to 1, then to 2, then to 3 hero . moveTo ( 1 ) )" at bounding box center [340, 106] width 79 height 189
type textarea ")"
type textarea "hero.moveTo(1)"
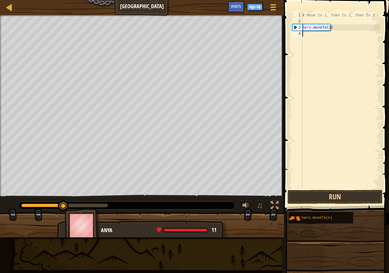
click at [307, 32] on div "# Move to 1, then to 2, then to 3 hero . moveTo ( 1 )" at bounding box center [340, 106] width 79 height 189
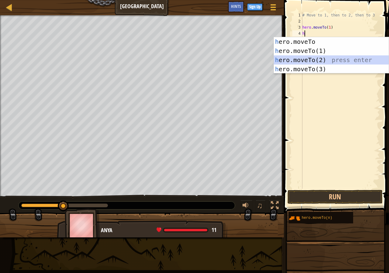
click at [315, 57] on div "h ero.moveTo press enter h ero.moveTo(1) press enter h ero.moveTo(2) press ente…" at bounding box center [331, 64] width 115 height 55
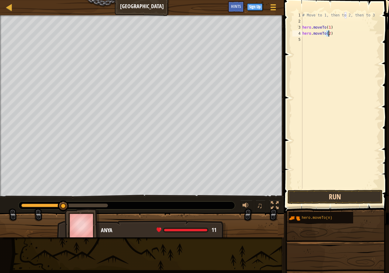
type textarea "hero.moveTo(2)"
click at [337, 197] on button "Run" at bounding box center [335, 197] width 95 height 14
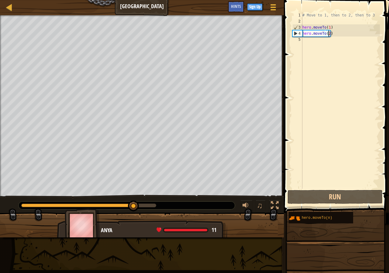
click at [301, 37] on div "5" at bounding box center [298, 39] width 10 height 6
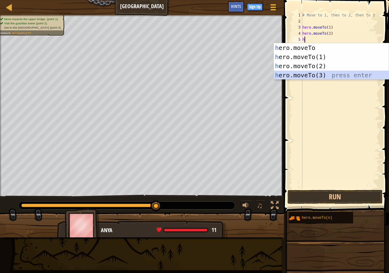
click at [314, 79] on div "h ero.moveTo press enter h ero.moveTo(1) press enter h ero.moveTo(2) press ente…" at bounding box center [331, 70] width 115 height 55
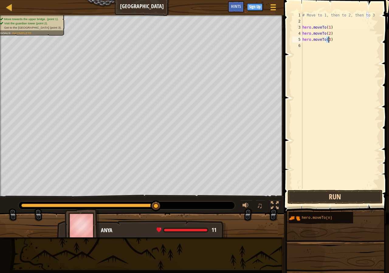
type textarea "hero.moveTo(3)"
click at [339, 196] on button "Run" at bounding box center [335, 197] width 95 height 14
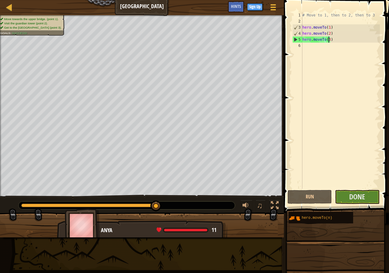
click at [301, 47] on div "6" at bounding box center [298, 46] width 10 height 6
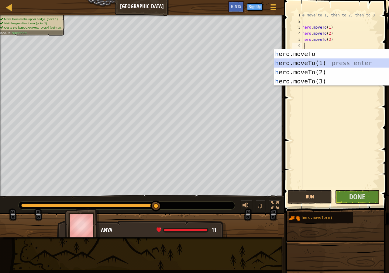
click at [312, 59] on div "h ero.moveTo press enter h ero.moveTo(1) press enter h ero.moveTo(2) press ente…" at bounding box center [331, 76] width 115 height 55
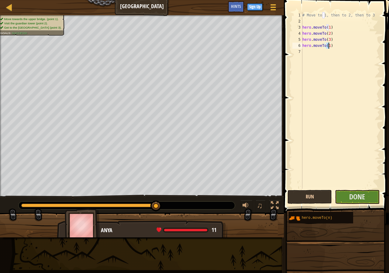
type textarea "hero.moveTo(1)"
click at [315, 193] on button "Run" at bounding box center [310, 197] width 44 height 14
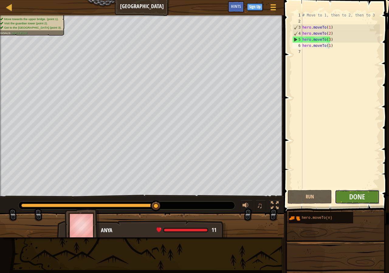
click at [348, 192] on button "Done" at bounding box center [357, 197] width 44 height 14
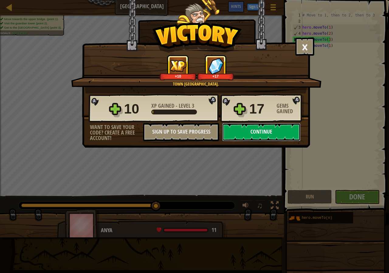
click at [258, 133] on button "Continue" at bounding box center [261, 132] width 78 height 18
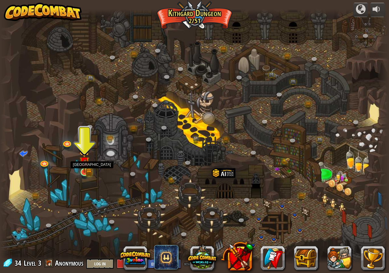
click at [89, 170] on img at bounding box center [84, 162] width 10 height 22
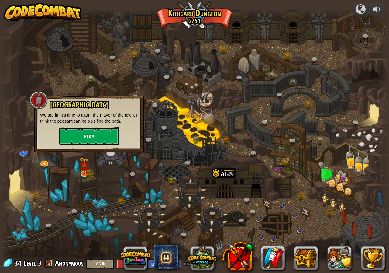
click at [90, 137] on button "Play" at bounding box center [89, 136] width 61 height 18
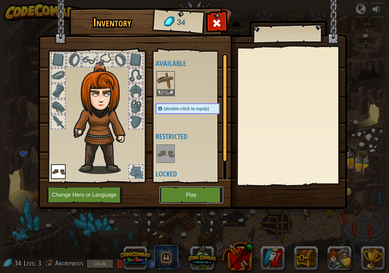
click at [178, 193] on button "Play" at bounding box center [192, 194] width 64 height 17
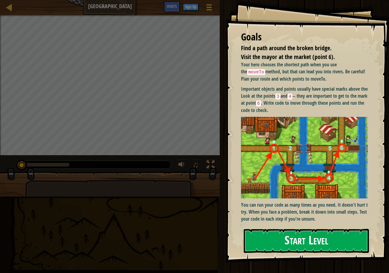
click at [279, 236] on button "Start Level" at bounding box center [306, 241] width 125 height 24
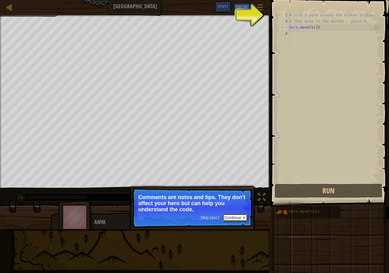
click at [241, 219] on button "Continue" at bounding box center [235, 218] width 25 height 8
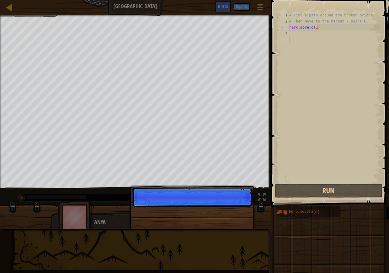
scroll to position [3, 0]
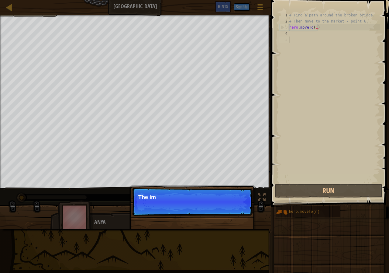
click at [241, 219] on div "Skip (esc) Continue The im" at bounding box center [192, 233] width 127 height 90
click at [241, 219] on div "Skip (esc) Continue The important objec" at bounding box center [192, 233] width 127 height 90
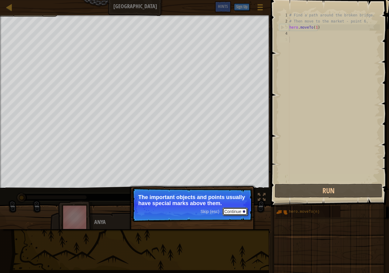
drag, startPoint x: 233, startPoint y: 210, endPoint x: 228, endPoint y: 211, distance: 4.6
click at [228, 211] on button "Continue" at bounding box center [235, 211] width 25 height 8
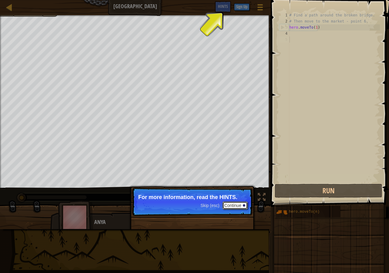
click at [238, 201] on button "Continue" at bounding box center [235, 205] width 25 height 8
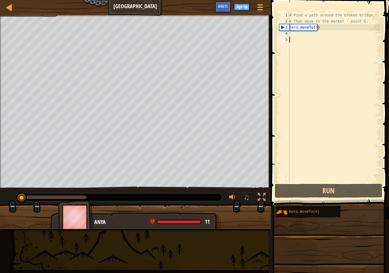
click at [303, 33] on div "# Find a path around the broken bridge. # Then move to the market - point 6. he…" at bounding box center [334, 103] width 92 height 182
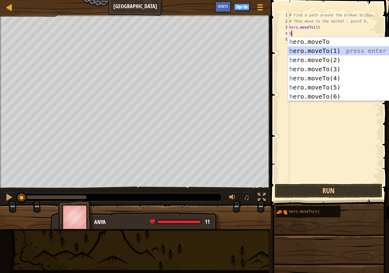
click at [346, 47] on div "h ero.moveTo press enter h ero.moveTo(1) press enter h ero.moveTo(2) press ente…" at bounding box center [345, 78] width 115 height 82
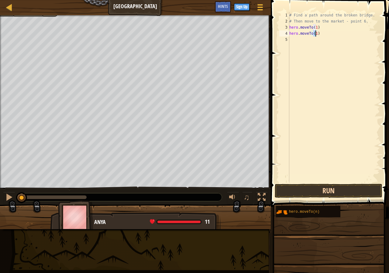
type textarea "hero.moveTo(1)"
click at [328, 189] on button "Run" at bounding box center [329, 191] width 108 height 14
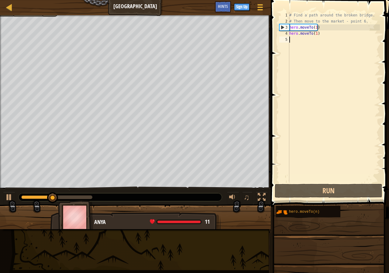
click at [348, 166] on div "# Find a path around the broken bridge. # Then move to the market - point 6. he…" at bounding box center [334, 103] width 92 height 182
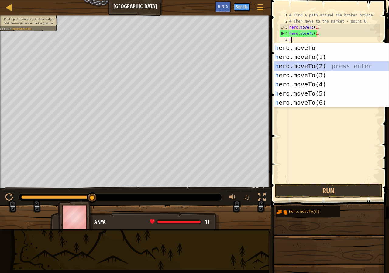
click at [323, 69] on div "h ero.moveTo press enter h ero.moveTo(1) press enter h ero.moveTo(2) press ente…" at bounding box center [331, 84] width 115 height 82
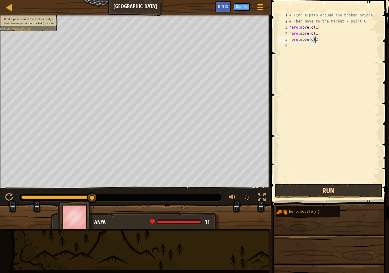
type textarea "hero.moveTo(2)"
click at [325, 187] on button "Run" at bounding box center [329, 191] width 108 height 14
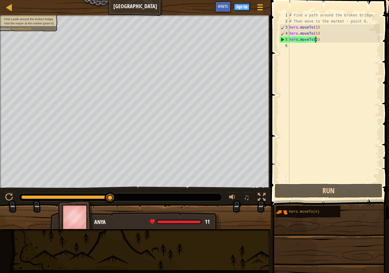
click at [292, 48] on div "# Find a path around the broken bridge. # Then move to the market - point 6. he…" at bounding box center [334, 103] width 92 height 182
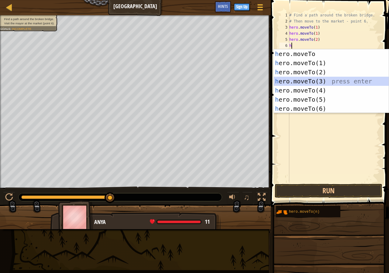
click at [289, 77] on div "h ero.moveTo press enter h ero.moveTo(1) press enter h ero.moveTo(2) press ente…" at bounding box center [331, 90] width 115 height 82
type textarea "hero.moveTo(3)"
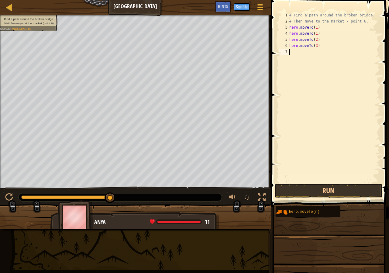
click at [324, 181] on div "# Find a path around the broken bridge. # Then move to the market - point 6. he…" at bounding box center [334, 103] width 92 height 182
click at [324, 187] on button "Run" at bounding box center [329, 191] width 108 height 14
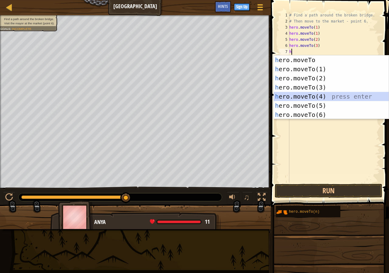
click at [319, 94] on div "h ero.moveTo press enter h ero.moveTo(1) press enter h ero.moveTo(2) press ente…" at bounding box center [331, 96] width 115 height 82
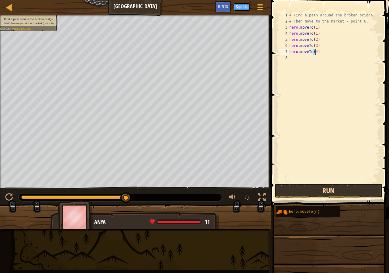
type textarea "hero.moveTo(4)"
click at [335, 189] on button "Run" at bounding box center [329, 191] width 108 height 14
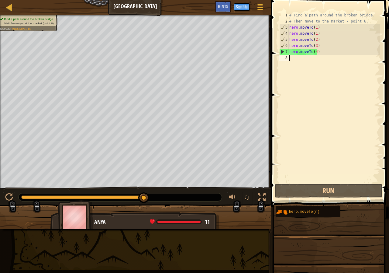
drag, startPoint x: 290, startPoint y: 55, endPoint x: 291, endPoint y: 62, distance: 7.1
click at [291, 62] on div "# Find a path around the broken bridge. # Then move to the market - point 6. he…" at bounding box center [334, 103] width 92 height 182
click at [314, 85] on div "# Find a path around the broken bridge. # Then move to the market - point 6. he…" at bounding box center [334, 103] width 92 height 182
click at [330, 88] on div "# Find a path around the broken bridge. # Then move to the market - point 6. he…" at bounding box center [334, 103] width 92 height 182
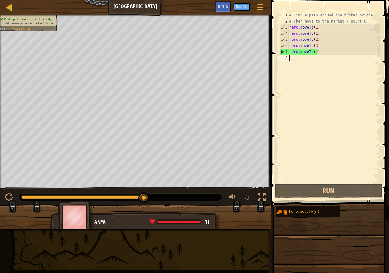
click at [349, 94] on div "# Find a path around the broken bridge. # Then move to the market - point 6. he…" at bounding box center [334, 103] width 92 height 182
click at [349, 63] on div "# Find a path around the broken bridge. # Then move to the market - point 6. he…" at bounding box center [334, 103] width 92 height 182
click at [316, 62] on div "# Find a path around the broken bridge. # Then move to the market - point 6. he…" at bounding box center [334, 103] width 92 height 182
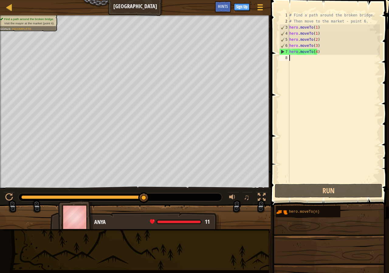
click at [316, 62] on div "# Find a path around the broken bridge. # Then move to the market - point 6. he…" at bounding box center [334, 103] width 92 height 182
drag, startPoint x: 278, startPoint y: 82, endPoint x: 272, endPoint y: 92, distance: 11.0
drag, startPoint x: 272, startPoint y: 92, endPoint x: 363, endPoint y: 119, distance: 95.2
click at [363, 119] on div "# Find a path around the broken bridge. # Then move to the market - point 6. he…" at bounding box center [334, 103] width 92 height 182
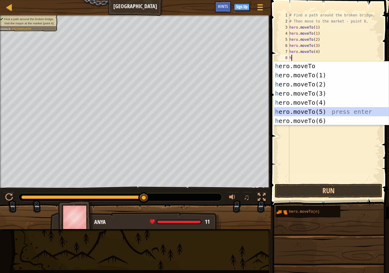
click at [322, 108] on div "h ero.moveTo press enter h ero.moveTo(1) press enter h ero.moveTo(2) press ente…" at bounding box center [331, 102] width 115 height 82
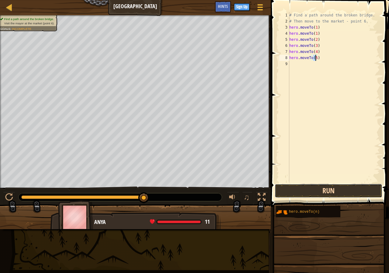
click at [322, 191] on button "Run" at bounding box center [329, 191] width 108 height 14
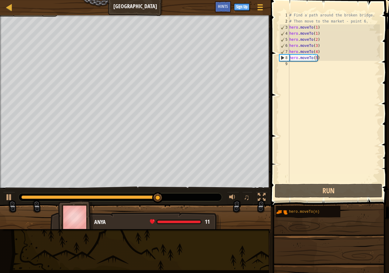
click at [296, 183] on span at bounding box center [330, 94] width 123 height 224
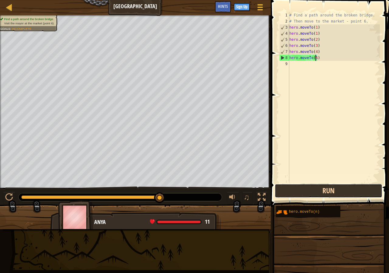
click at [331, 189] on button "Run" at bounding box center [329, 191] width 108 height 14
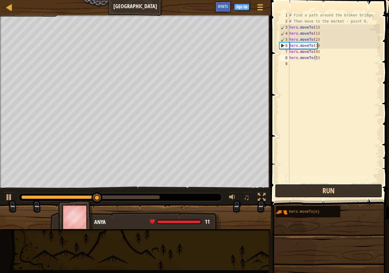
click at [331, 189] on button "Run" at bounding box center [329, 191] width 108 height 14
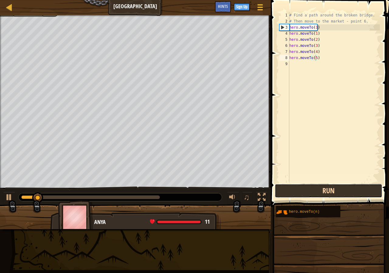
click at [331, 189] on button "Run" at bounding box center [329, 191] width 108 height 14
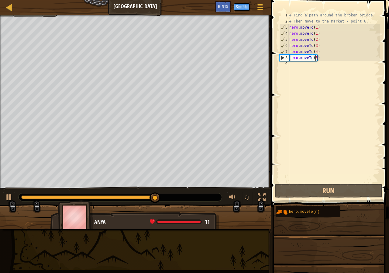
click at [287, 61] on div "8" at bounding box center [285, 58] width 10 height 6
type textarea "hero.moveTo(5)"
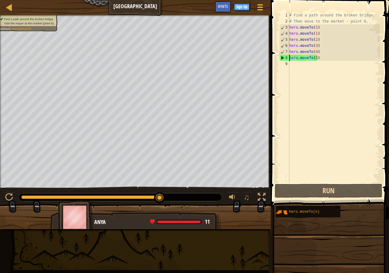
click at [290, 63] on div "# Find a path around the broken bridge. # Then move to the market - point 6. he…" at bounding box center [334, 103] width 92 height 182
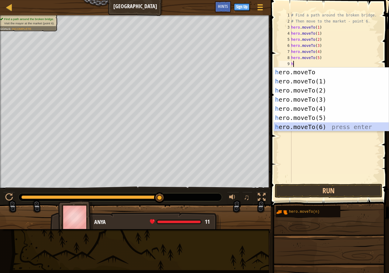
click at [304, 123] on div "h ero.moveTo press enter h ero.moveTo(1) press enter h ero.moveTo(2) press ente…" at bounding box center [331, 109] width 115 height 82
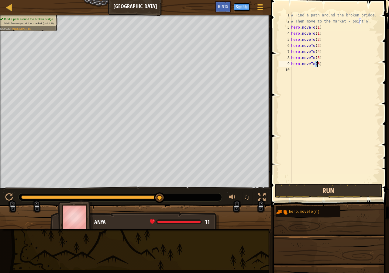
type textarea "hero.moveTo(6)"
click at [309, 186] on button "Run" at bounding box center [329, 191] width 108 height 14
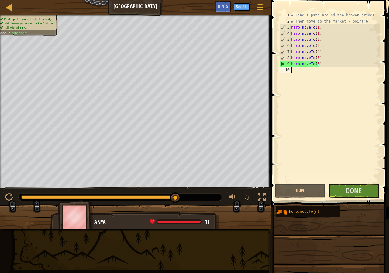
click at [291, 70] on div "10" at bounding box center [286, 70] width 12 height 6
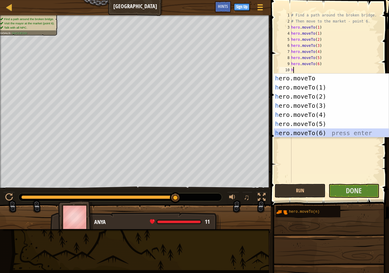
click at [317, 134] on div "h ero.moveTo press enter h ero.moveTo(1) press enter h ero.moveTo(2) press ente…" at bounding box center [331, 115] width 115 height 82
type textarea "hero.moveTo(6)"
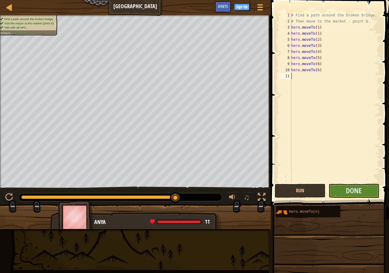
click at [292, 77] on div "# Find a path around the broken bridge. # Then move to the market - point 6. he…" at bounding box center [335, 103] width 90 height 182
click at [350, 193] on span "Done" at bounding box center [354, 191] width 16 height 10
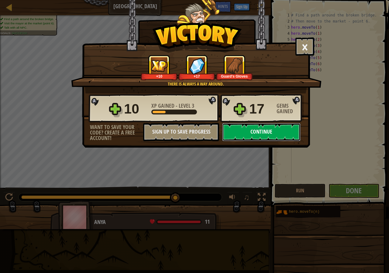
click at [266, 129] on button "Continue" at bounding box center [261, 132] width 78 height 18
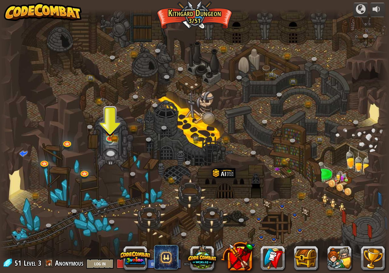
click at [117, 131] on div at bounding box center [194, 136] width 389 height 255
click at [115, 142] on div at bounding box center [194, 136] width 389 height 255
click at [114, 138] on div at bounding box center [110, 137] width 8 height 8
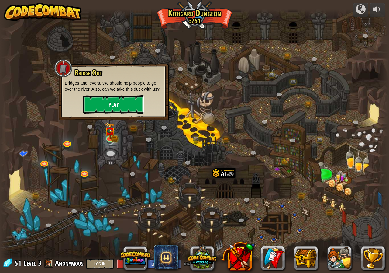
click at [118, 102] on button "Play" at bounding box center [113, 104] width 61 height 18
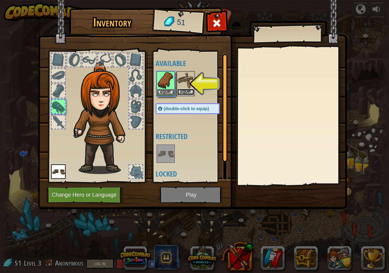
click at [179, 89] on button "Equip" at bounding box center [185, 92] width 17 height 6
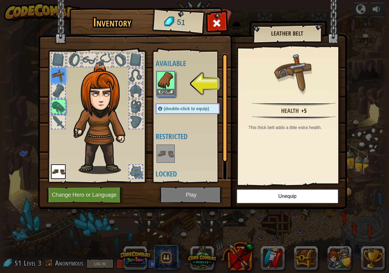
click at [171, 83] on img at bounding box center [165, 80] width 17 height 17
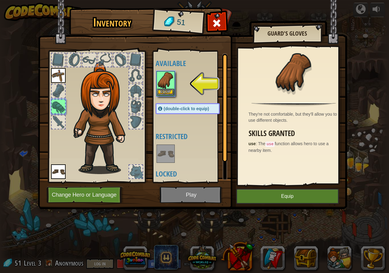
click at [164, 84] on img at bounding box center [165, 80] width 17 height 17
click at [168, 89] on button "Equip" at bounding box center [165, 92] width 17 height 6
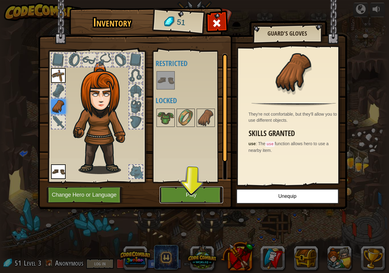
click at [188, 192] on button "Play" at bounding box center [192, 194] width 64 height 17
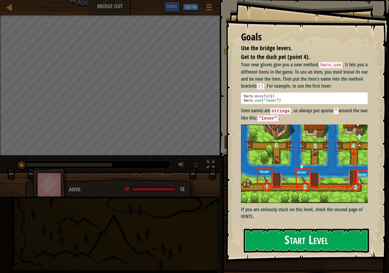
click at [284, 248] on button "Start Level" at bounding box center [306, 240] width 125 height 24
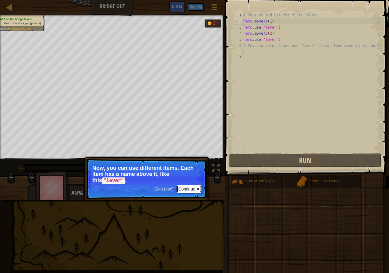
click at [183, 188] on button "Continue" at bounding box center [189, 189] width 25 height 8
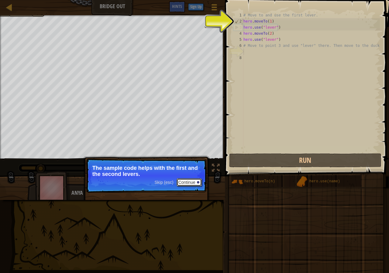
click at [187, 179] on button "Continue" at bounding box center [189, 182] width 25 height 8
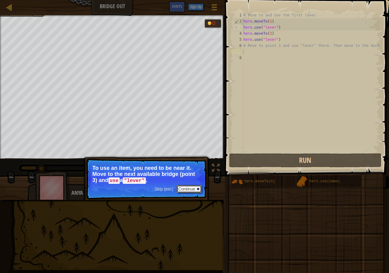
click at [188, 185] on button "Continue" at bounding box center [189, 189] width 25 height 8
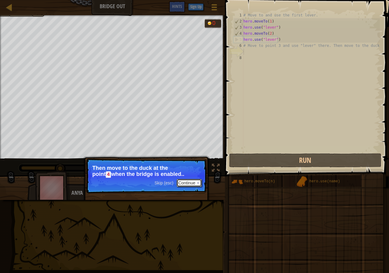
click at [188, 184] on button "Continue" at bounding box center [189, 183] width 25 height 8
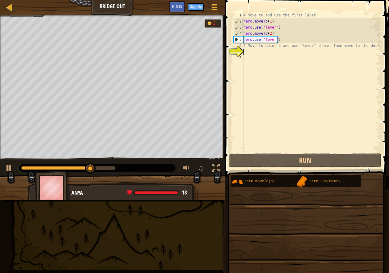
click at [189, 182] on div at bounding box center [112, 190] width 225 height 30
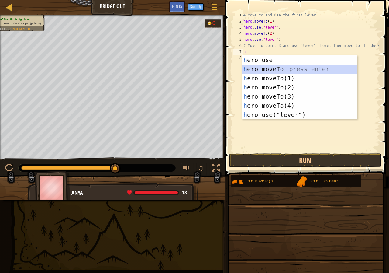
click at [304, 70] on div "h ero.use press enter h ero.moveTo press enter h ero.moveTo(1) press enter h er…" at bounding box center [299, 96] width 115 height 82
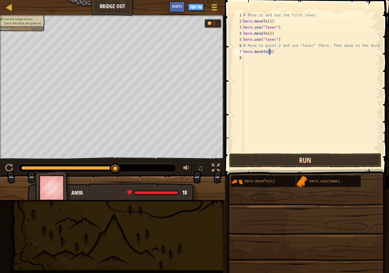
type textarea "hero.moveTo(3)"
click at [310, 154] on button "Run" at bounding box center [305, 160] width 152 height 14
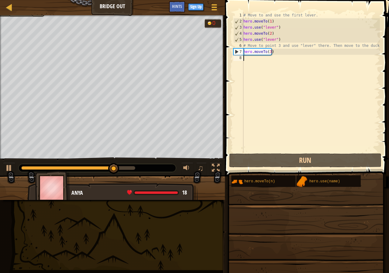
drag, startPoint x: 332, startPoint y: 66, endPoint x: 363, endPoint y: -26, distance: 97.0
